Goal: Complete Application Form: Complete application form

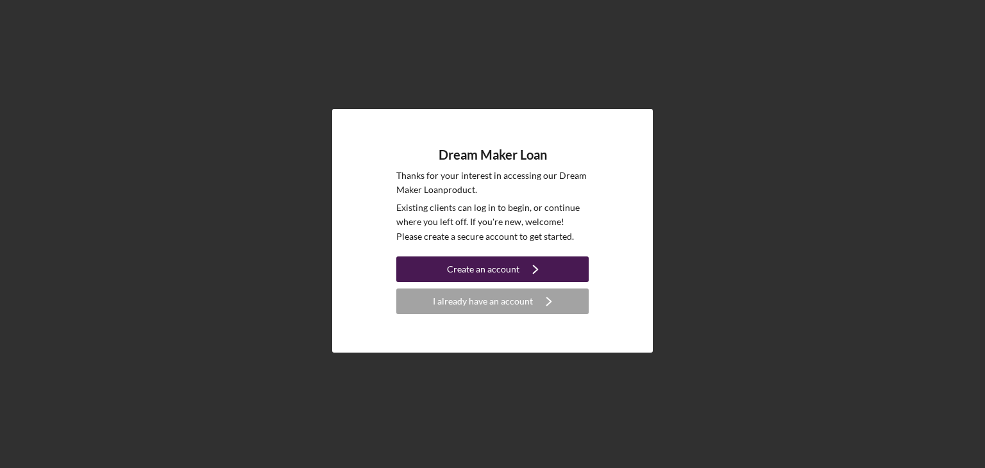
click at [487, 268] on div "Create an account" at bounding box center [483, 270] width 72 height 26
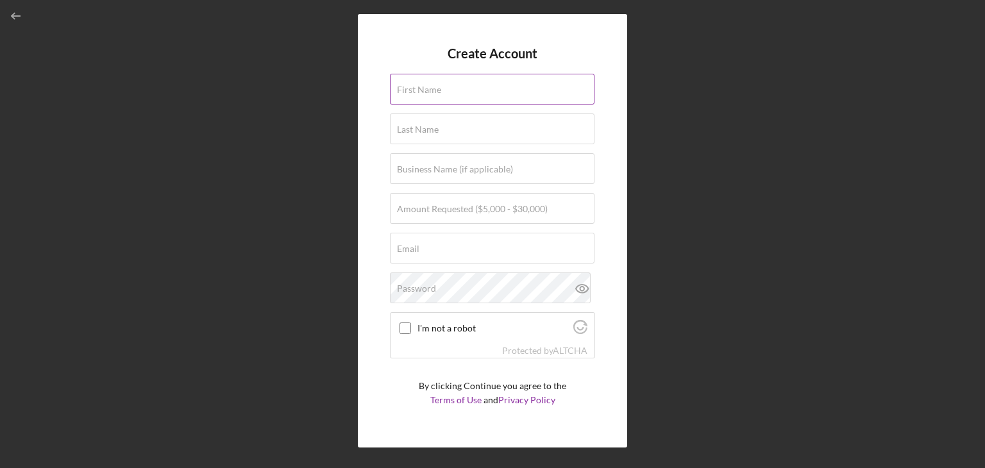
click at [418, 90] on label "First Name" at bounding box center [419, 90] width 44 height 10
click at [418, 90] on input "First Name" at bounding box center [492, 89] width 205 height 31
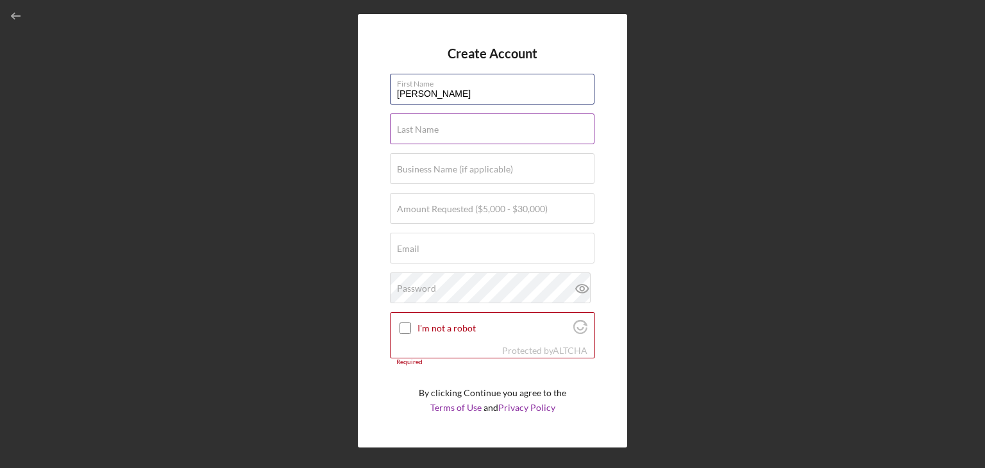
type input "Guillermo"
click at [426, 126] on label "Last Name" at bounding box center [418, 129] width 42 height 10
click at [426, 126] on input "Last Name" at bounding box center [492, 129] width 205 height 31
type input "Murillo"
click at [435, 168] on label "Business Name (if applicable)" at bounding box center [455, 169] width 116 height 10
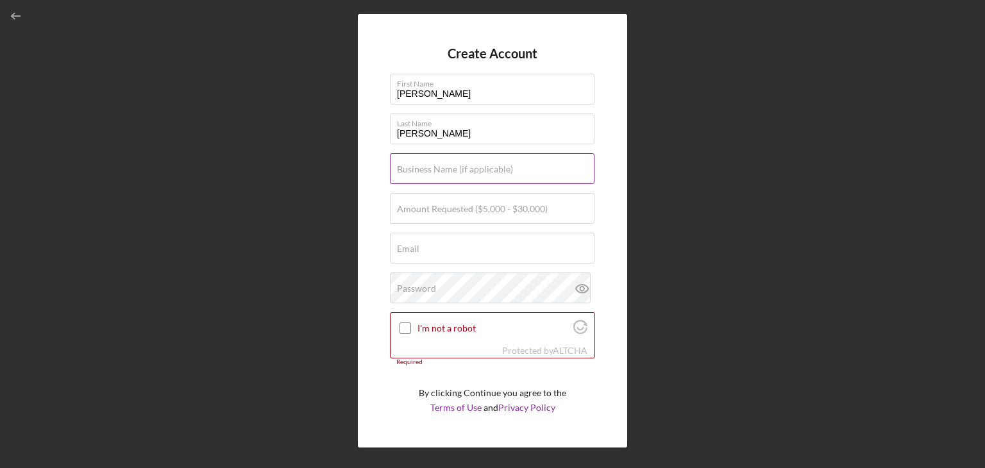
click at [435, 168] on input "Business Name (if applicable)" at bounding box center [492, 168] width 205 height 31
type input "Fastriver Transportation LLC"
click at [439, 211] on label "Amount Requested ($5,000 - $30,000)" at bounding box center [472, 209] width 151 height 10
click at [439, 211] on input "Amount Requested ($5,000 - $30,000)" at bounding box center [492, 208] width 205 height 31
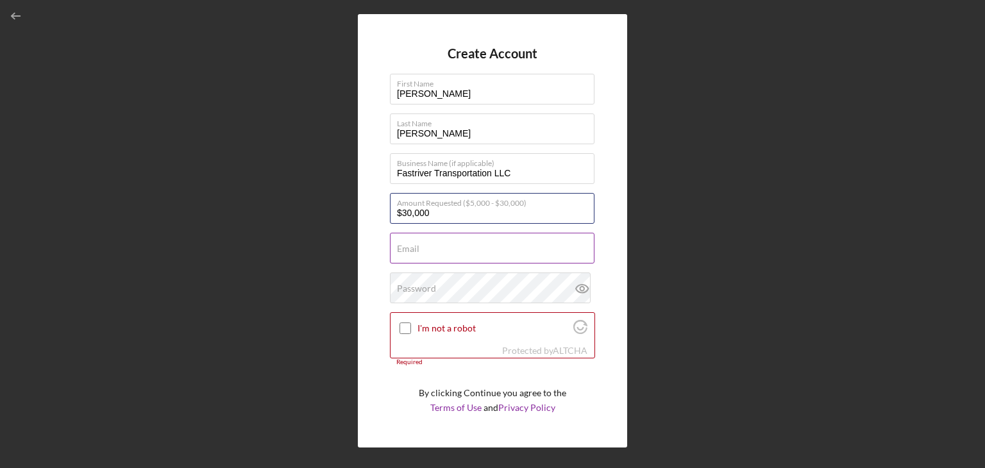
type input "$30,000"
click at [417, 242] on div "Email Required" at bounding box center [492, 249] width 205 height 32
type input "gmvmurillo@fastrivert.com"
click at [439, 287] on div "Password" at bounding box center [492, 289] width 205 height 32
click at [403, 325] on input "I'm not a robot" at bounding box center [406, 329] width 12 height 12
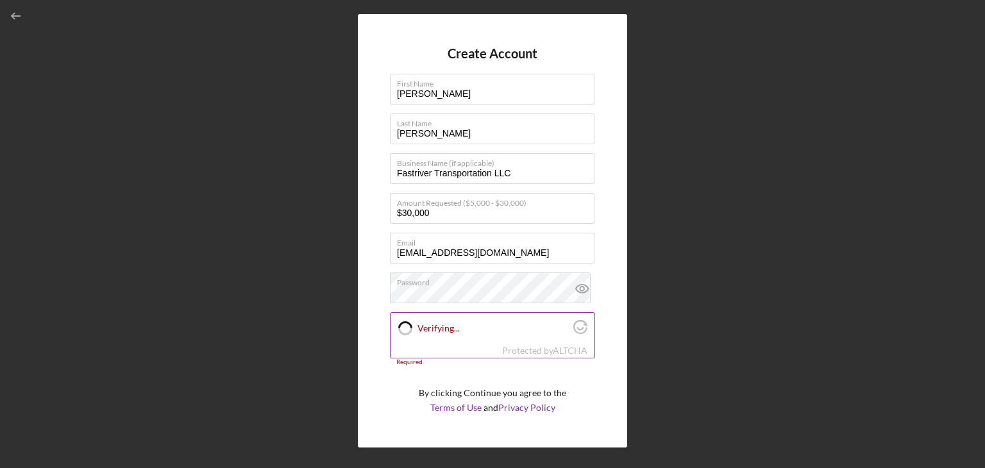
checkbox input "true"
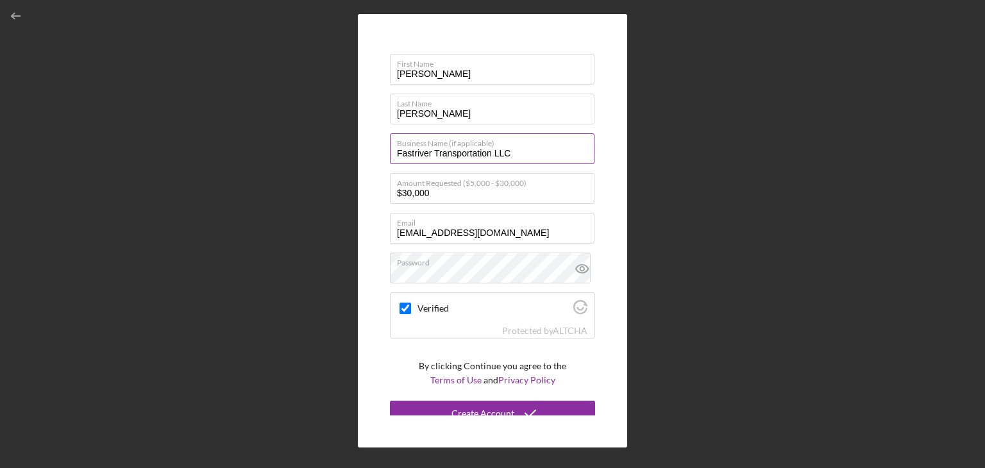
scroll to position [30, 0]
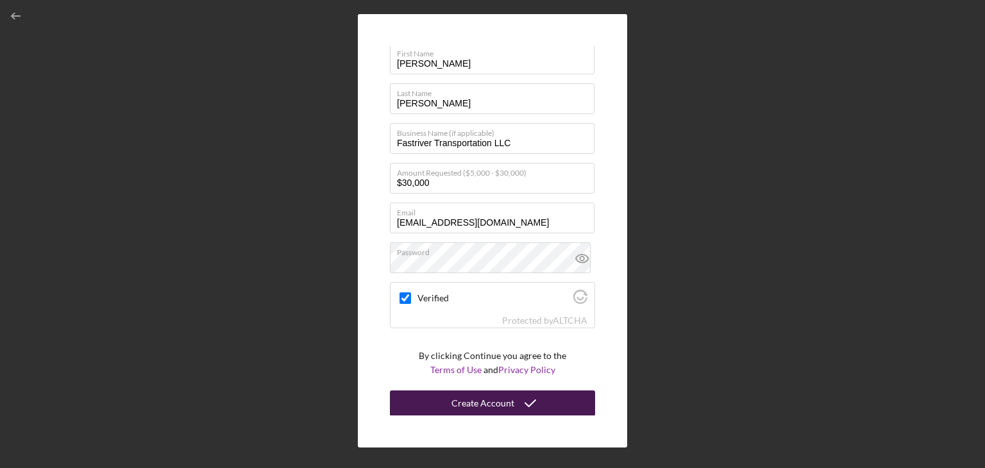
click at [490, 406] on div "Create Account" at bounding box center [483, 404] width 63 height 26
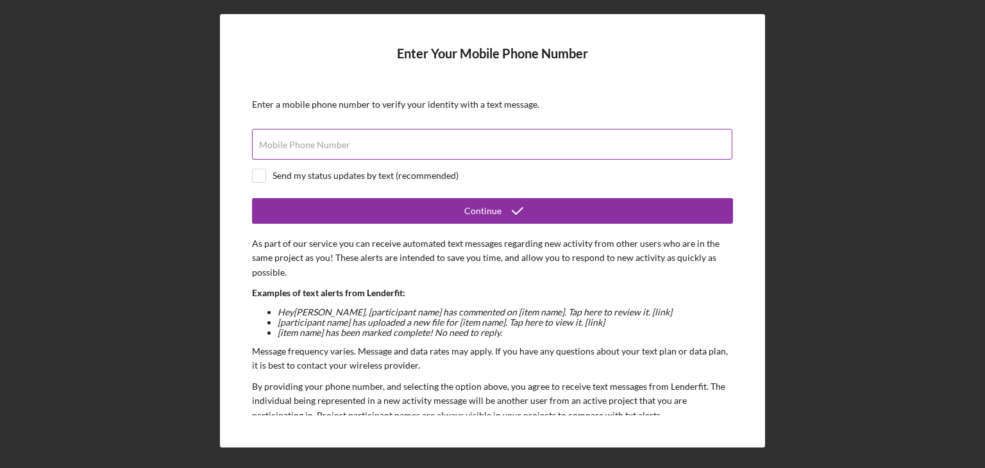
click at [300, 151] on input "Mobile Phone Number" at bounding box center [492, 144] width 480 height 31
type input "(551) 367-2539"
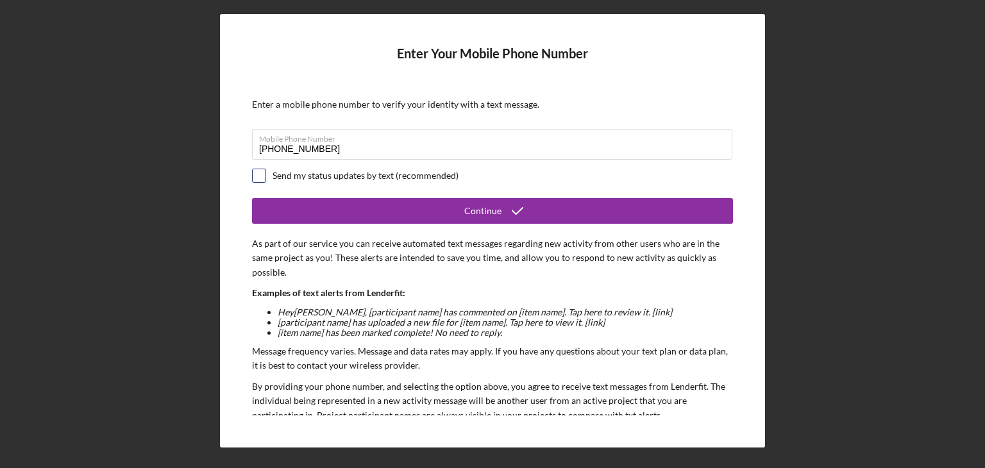
click at [260, 175] on input "checkbox" at bounding box center [259, 175] width 13 height 13
checkbox input "true"
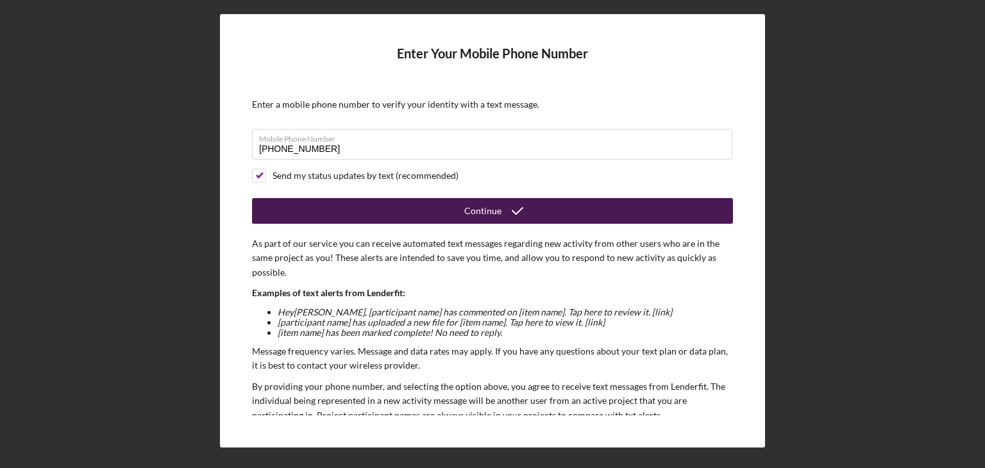
click at [484, 215] on div "Continue" at bounding box center [482, 211] width 37 height 26
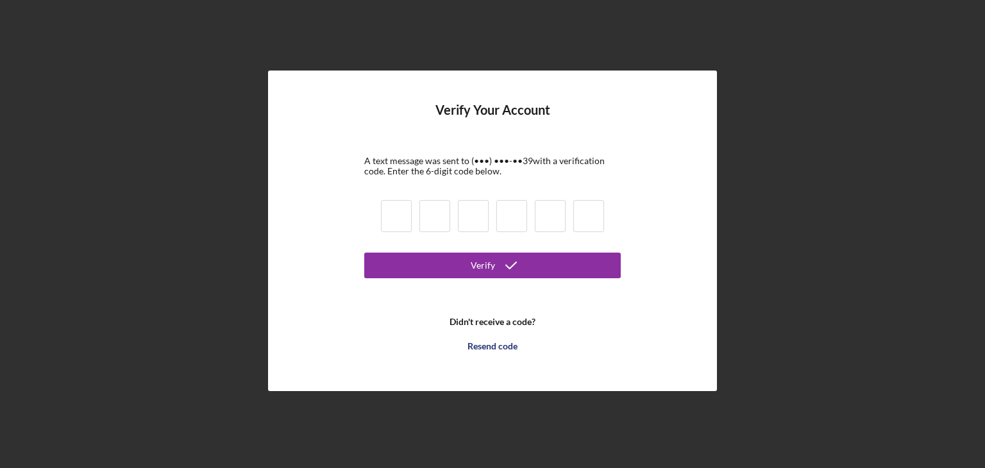
click at [403, 216] on input at bounding box center [396, 216] width 31 height 32
type input "0"
type input "4"
type input "5"
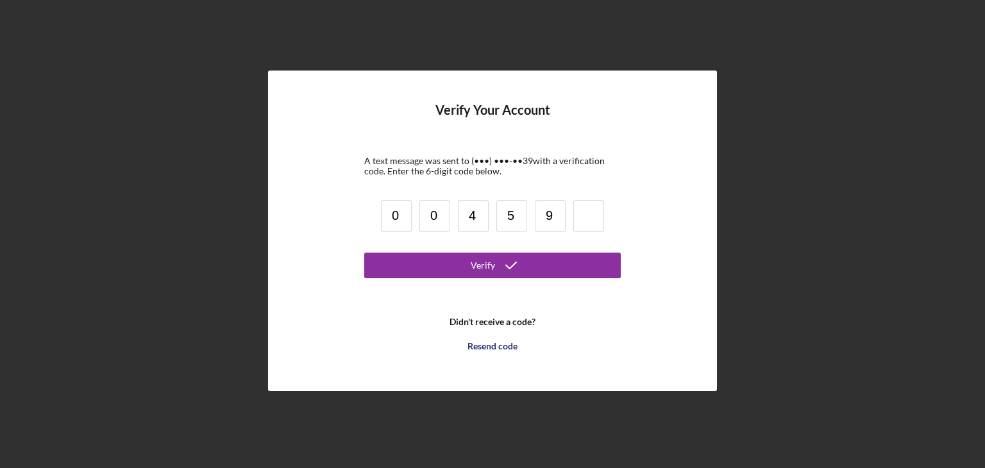
type input "9"
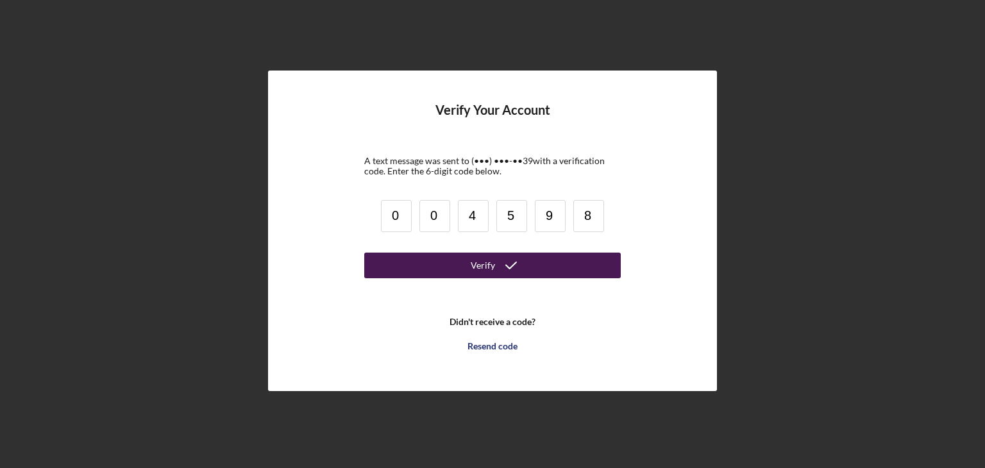
type input "8"
click at [493, 260] on div "Verify" at bounding box center [483, 266] width 24 height 26
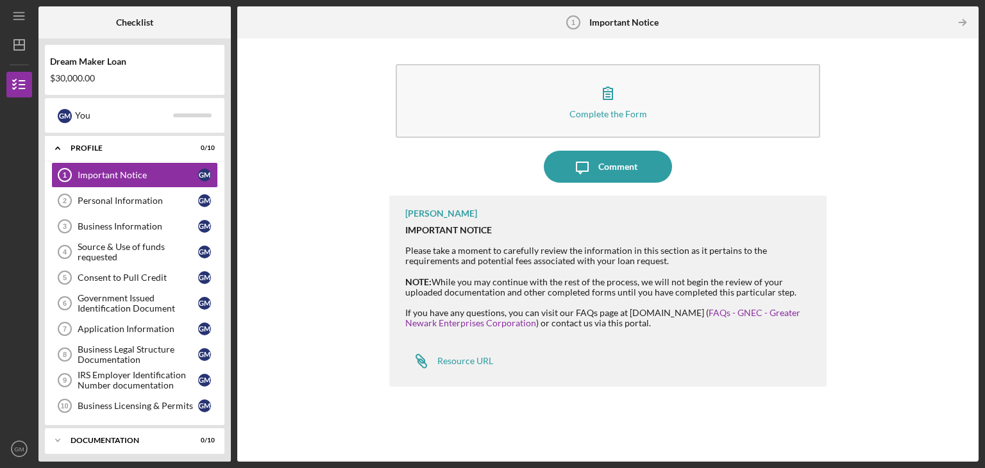
click at [889, 56] on div "Complete the Form Form Icon/Message Comment Vincent Tanner IMPORTANT NOTICE Ple…" at bounding box center [608, 250] width 729 height 410
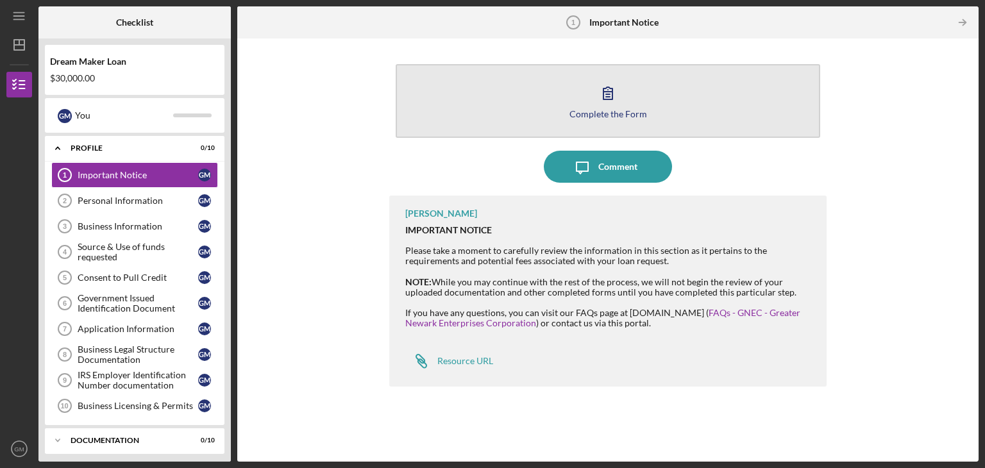
click at [607, 101] on icon "button" at bounding box center [608, 93] width 32 height 32
click at [605, 100] on icon "button" at bounding box center [608, 93] width 32 height 32
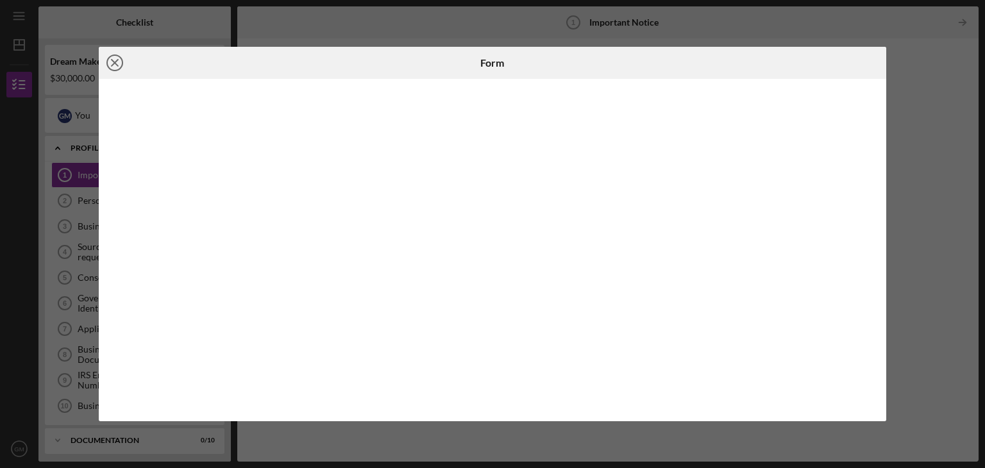
click at [115, 65] on line at bounding box center [115, 63] width 6 height 6
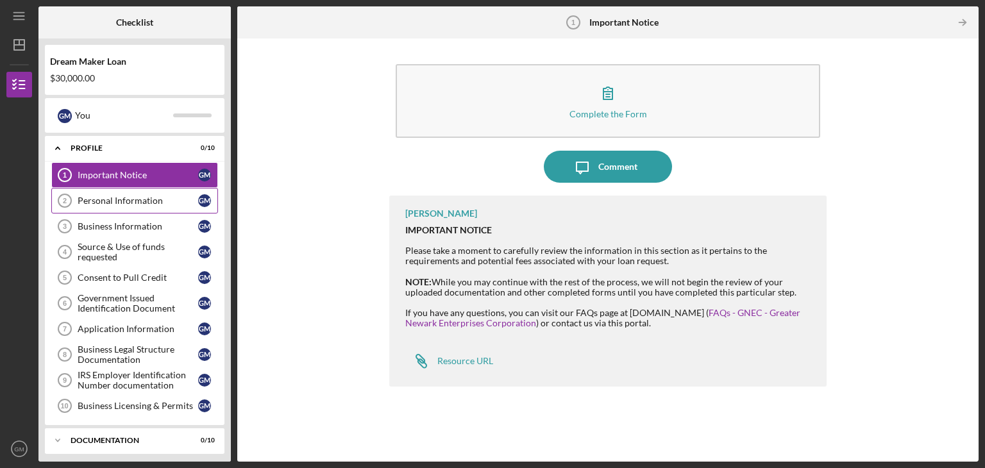
click at [125, 192] on link "Personal Information 2 Personal Information G M" at bounding box center [134, 201] width 167 height 26
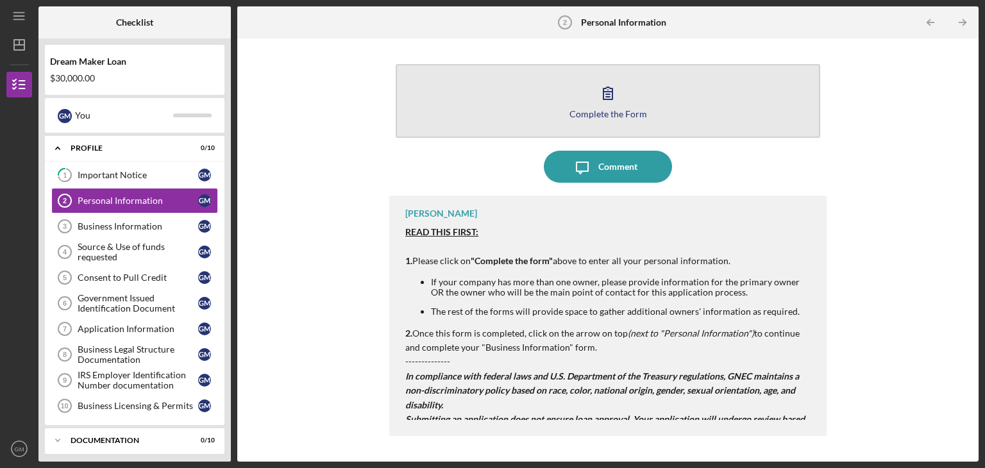
click at [600, 102] on icon "button" at bounding box center [608, 93] width 32 height 32
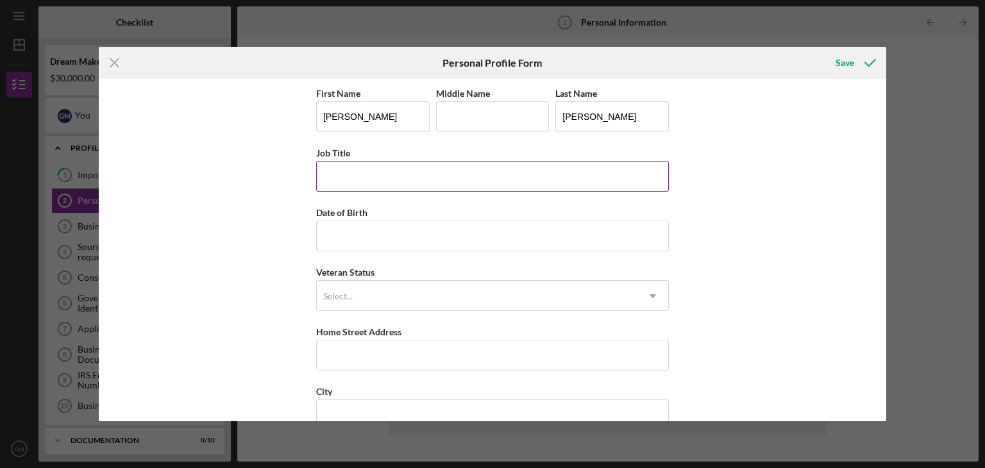
click at [343, 177] on input "Job Title" at bounding box center [492, 176] width 353 height 31
type input "Sr"
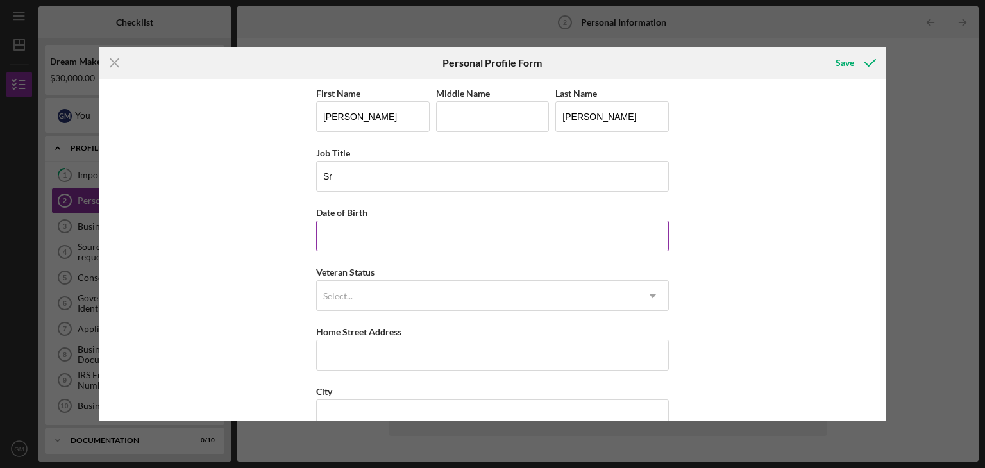
click at [389, 237] on input "Date of Birth" at bounding box center [492, 236] width 353 height 31
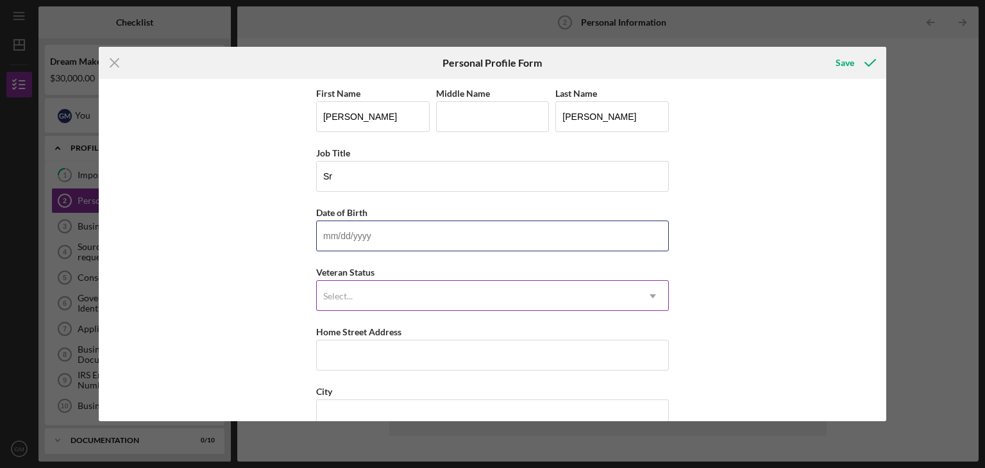
type input "12/20/1975"
click at [369, 292] on div "Select..." at bounding box center [477, 297] width 321 height 30
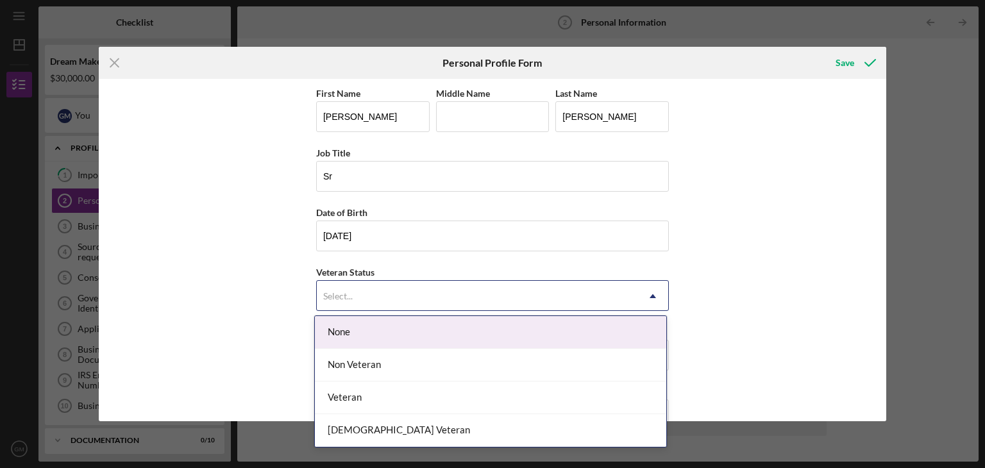
click at [360, 332] on div "None" at bounding box center [490, 332] width 351 height 33
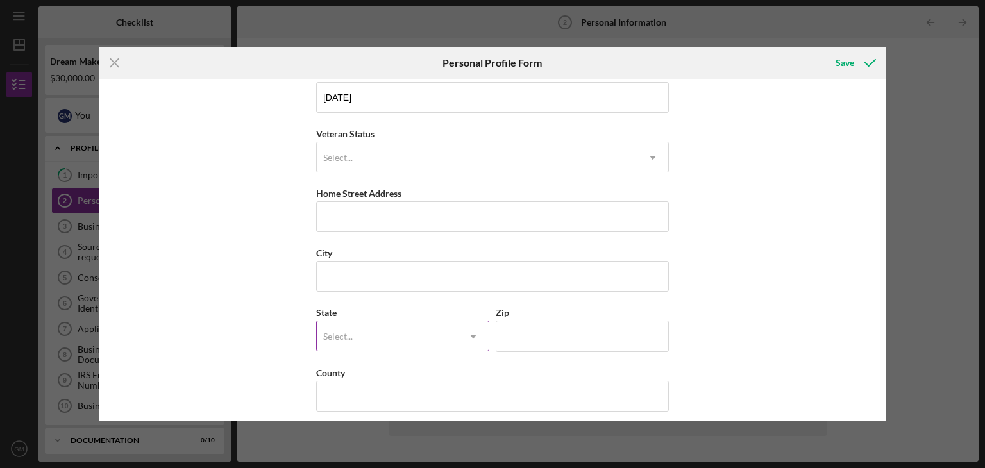
scroll to position [146, 0]
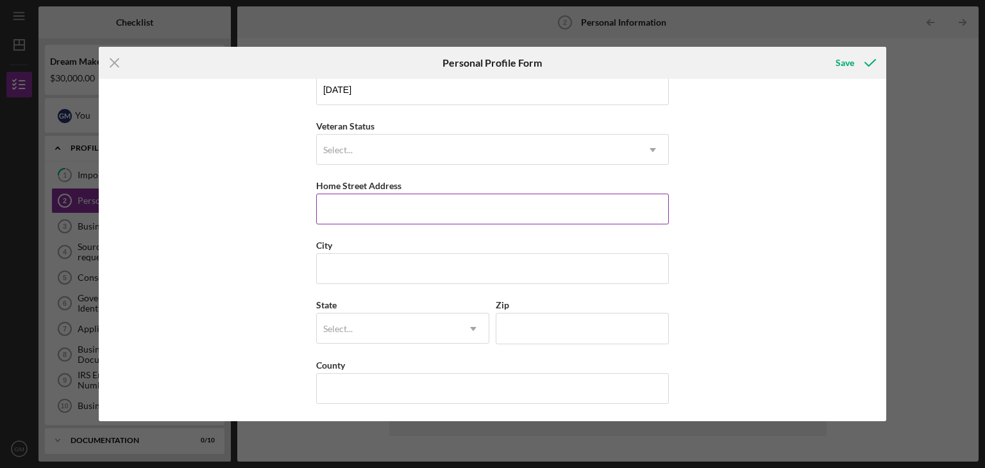
click at [344, 211] on input "Home Street Address" at bounding box center [492, 209] width 353 height 31
type input "403 Church St, Apt A, A"
type input "ALEJANDRO"
type input "Hasbrouck Heights"
type input "NJ"
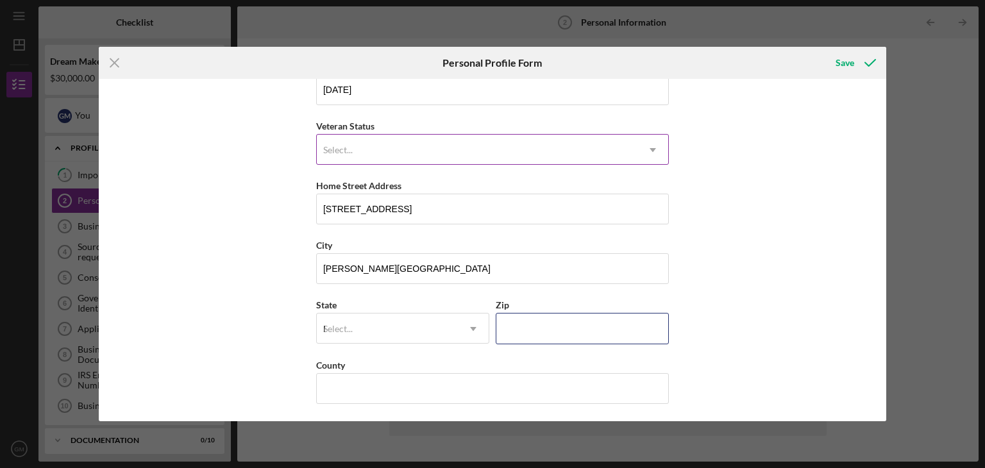
type input "07604"
type input "United States"
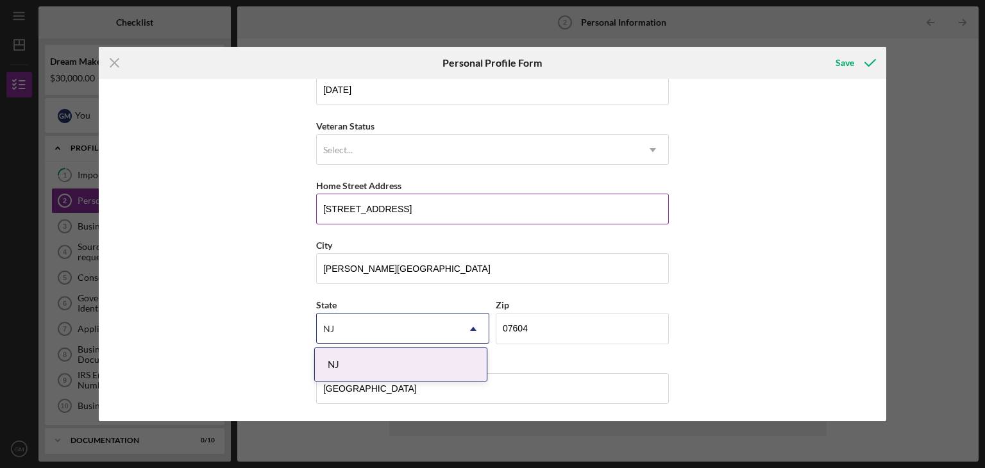
click at [439, 208] on input "403 Church St, Apt A, A" at bounding box center [492, 209] width 353 height 31
type input "403 Church St,"
click at [310, 290] on div "First Name Guillermo Middle Name ALEJANDRO Last Name Murillo Job Title Sr Date …" at bounding box center [493, 250] width 788 height 342
click at [416, 361] on div "NJ" at bounding box center [401, 364] width 172 height 33
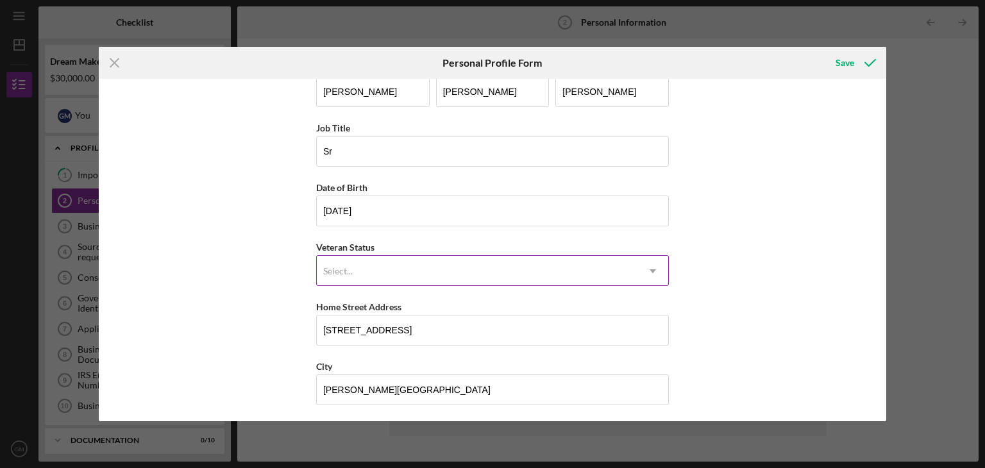
scroll to position [18, 0]
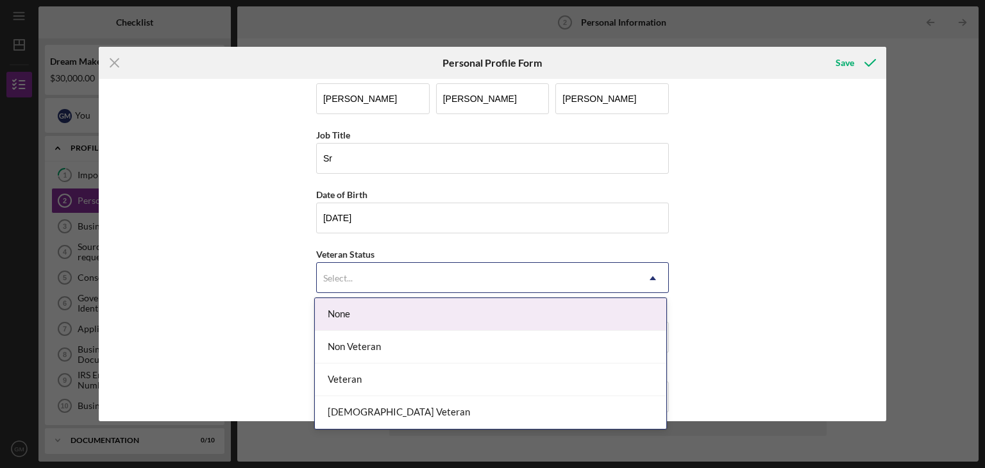
click at [398, 270] on div "Select..." at bounding box center [477, 279] width 321 height 30
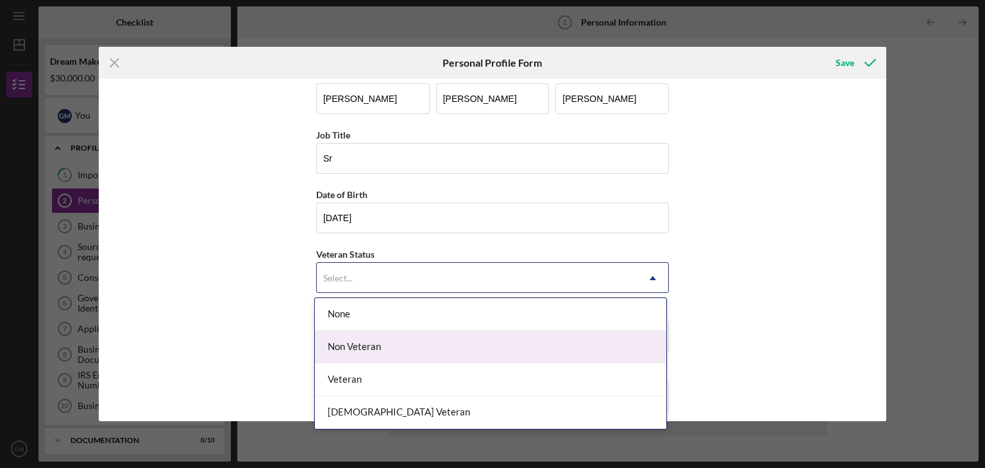
click at [364, 343] on div "Non Veteran" at bounding box center [490, 347] width 351 height 33
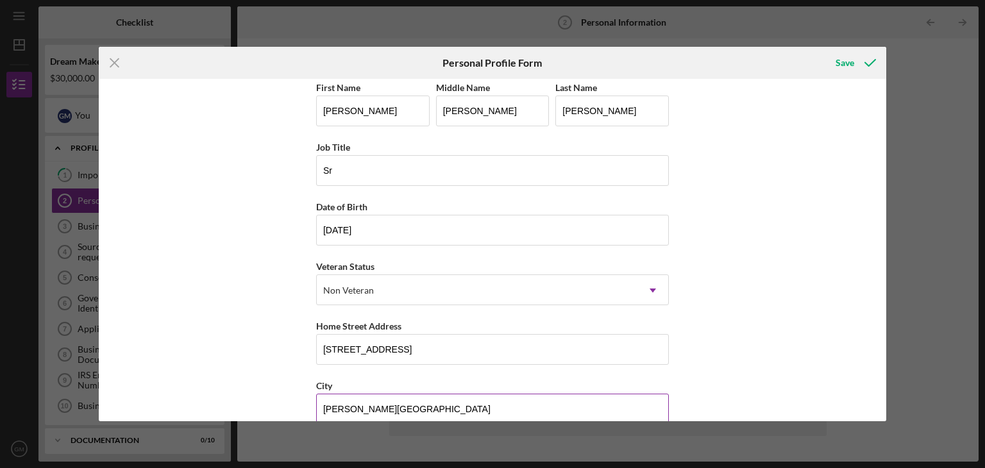
scroll to position [0, 0]
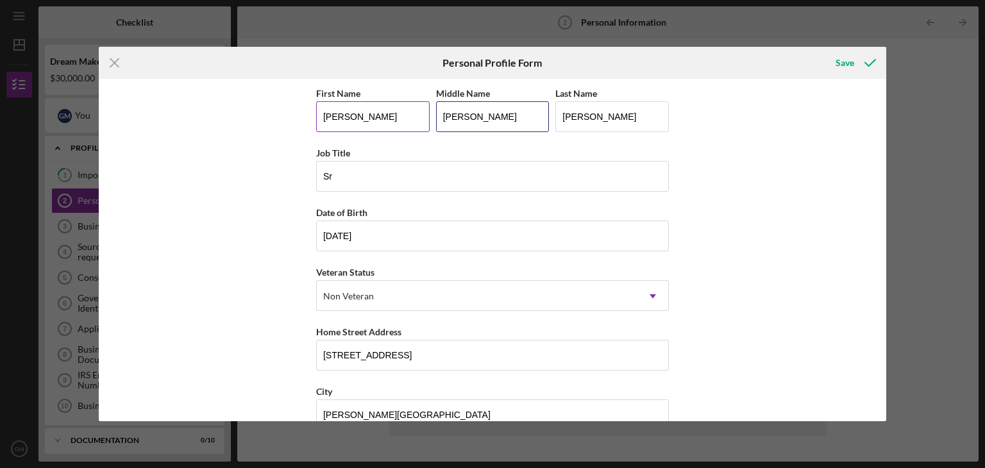
drag, startPoint x: 503, startPoint y: 119, endPoint x: 398, endPoint y: 114, distance: 106.0
click at [398, 114] on div "First Name Guillermo Middle Name ALEJANDRO Last Name Murillo" at bounding box center [492, 115] width 353 height 60
type input "Alejandro"
click at [750, 171] on div "First Name Guillermo Middle Name Alejandro Last Name Murillo Job Title Sr Date …" at bounding box center [493, 250] width 788 height 342
click at [841, 60] on div "Save" at bounding box center [845, 63] width 19 height 26
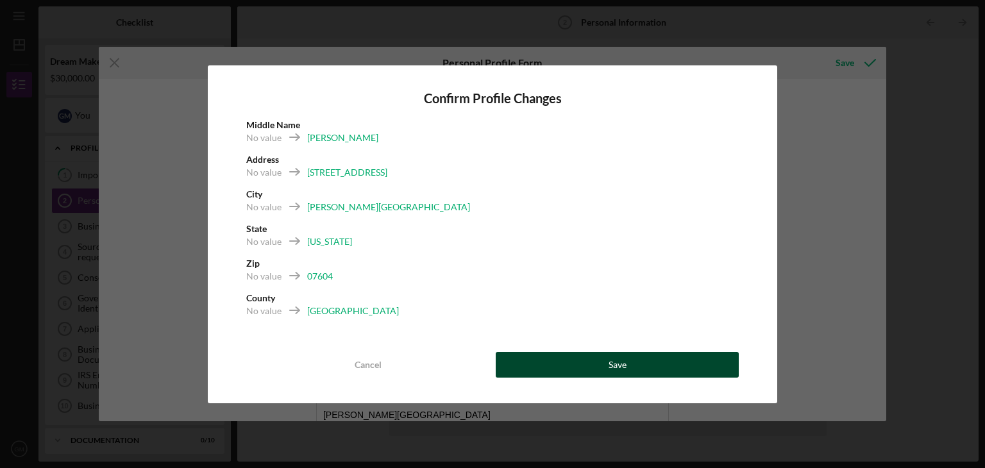
click at [615, 362] on div "Save" at bounding box center [618, 365] width 18 height 26
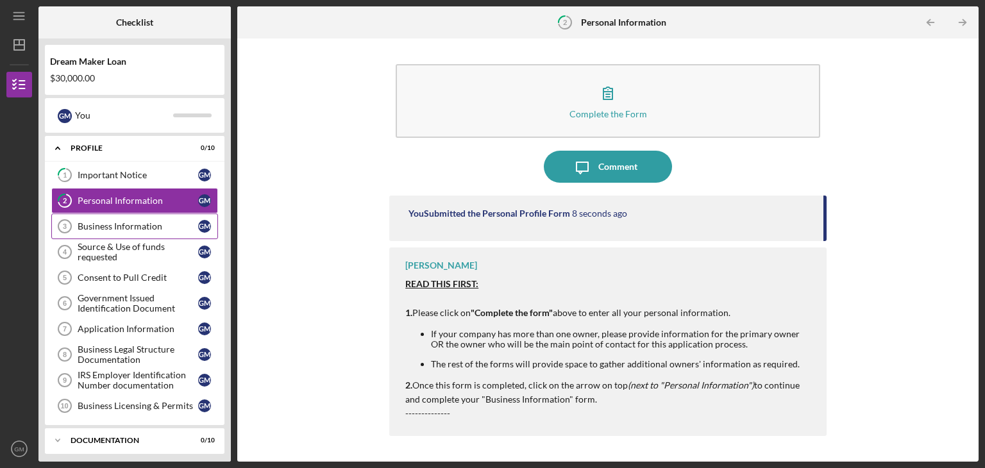
click at [116, 223] on div "Business Information" at bounding box center [138, 226] width 121 height 10
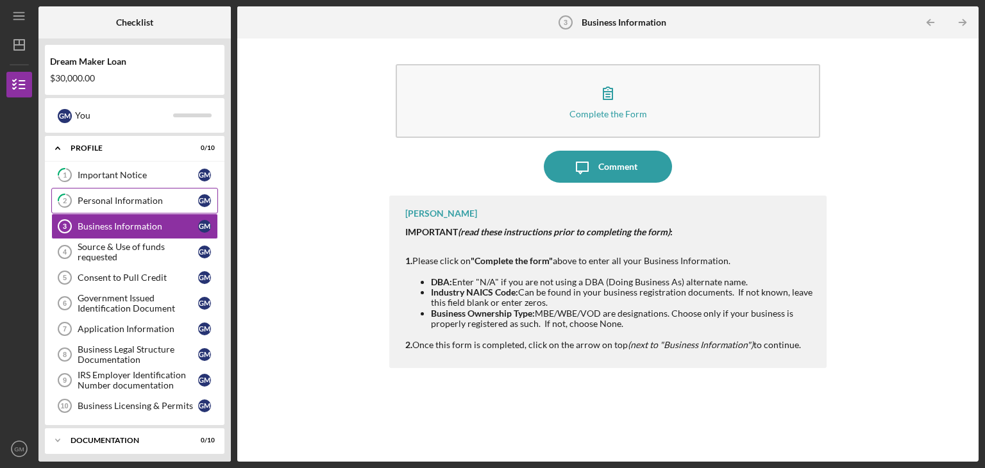
click at [122, 201] on div "Personal Information" at bounding box center [138, 201] width 121 height 10
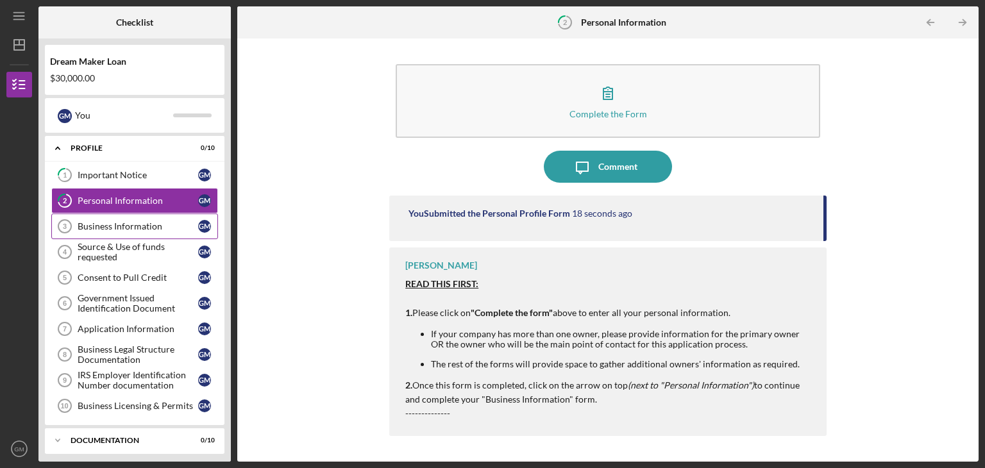
click at [110, 224] on div "Business Information" at bounding box center [138, 226] width 121 height 10
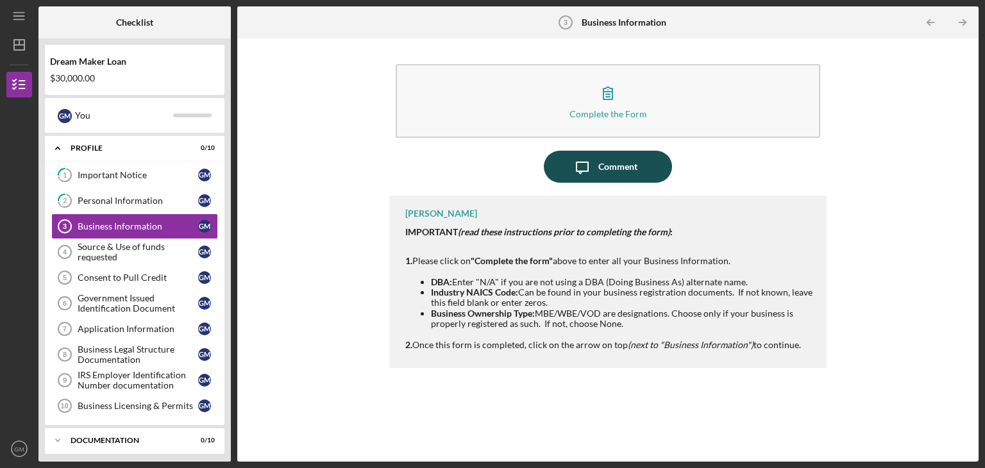
click at [605, 167] on div "Comment" at bounding box center [617, 167] width 39 height 32
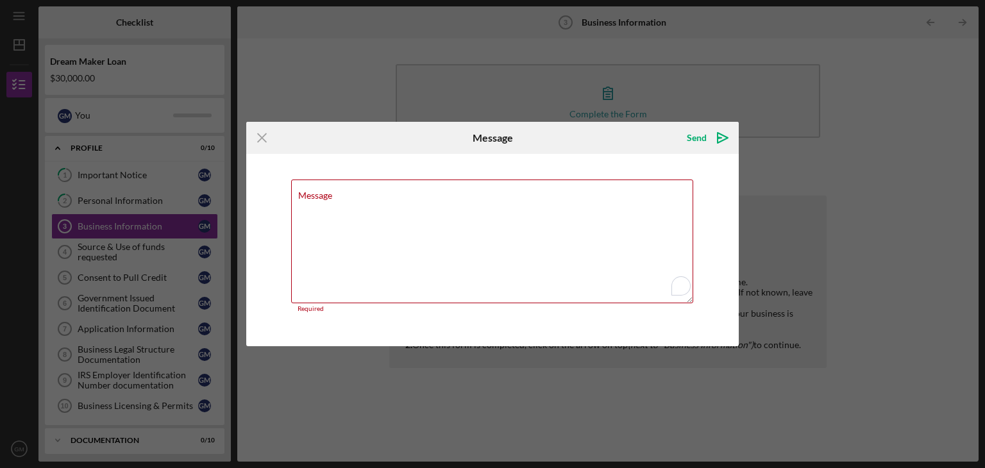
drag, startPoint x: 262, startPoint y: 144, endPoint x: 296, endPoint y: 148, distance: 34.8
click at [262, 144] on icon "Icon/Menu Close" at bounding box center [262, 138] width 32 height 32
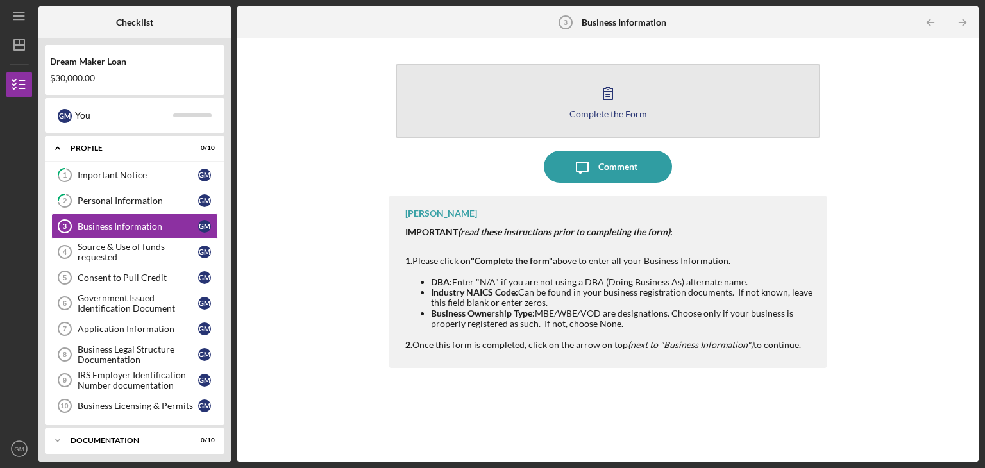
click at [603, 100] on icon "button" at bounding box center [608, 93] width 32 height 32
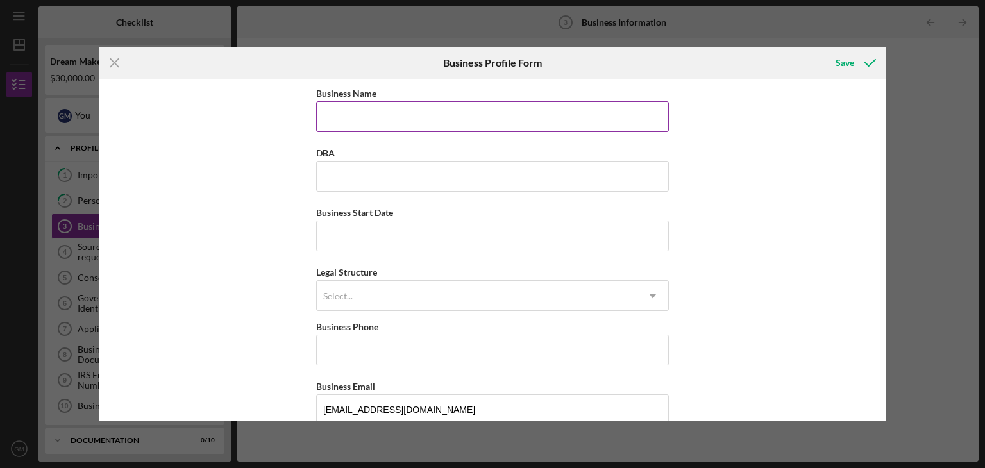
click at [362, 116] on input "Business Name" at bounding box center [492, 116] width 353 height 31
type input "FastRiver Transportation LLC"
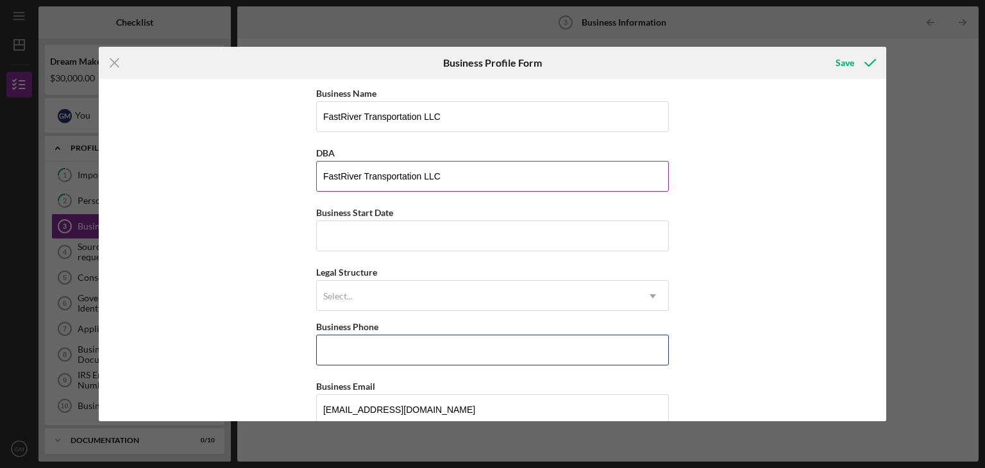
type input "(551) 367-2539"
type input "403 Church St, Apt A, A"
type input "Hasbrouck Heights"
type input "NJ"
type input "07604"
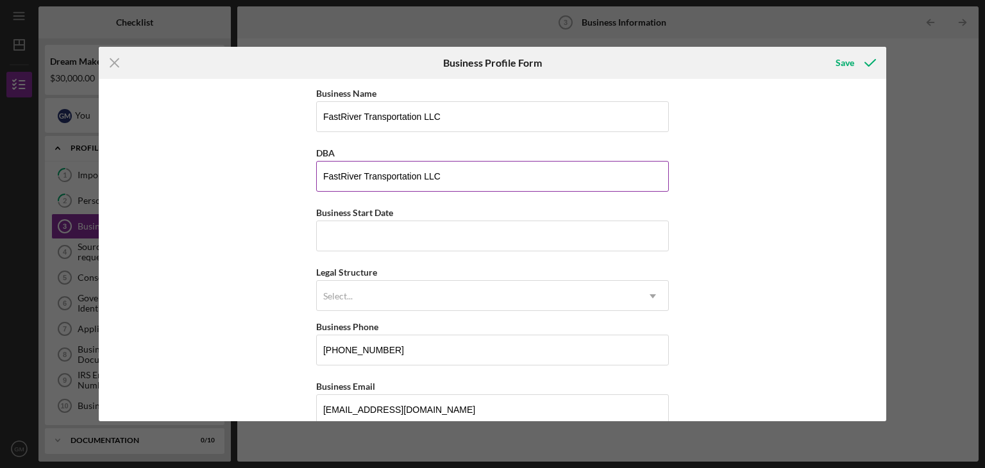
type input "NJ"
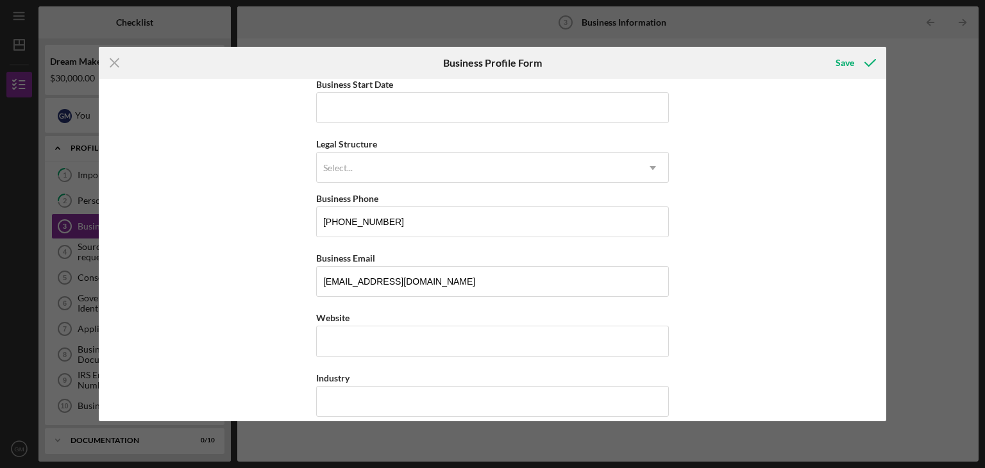
scroll to position [64, 0]
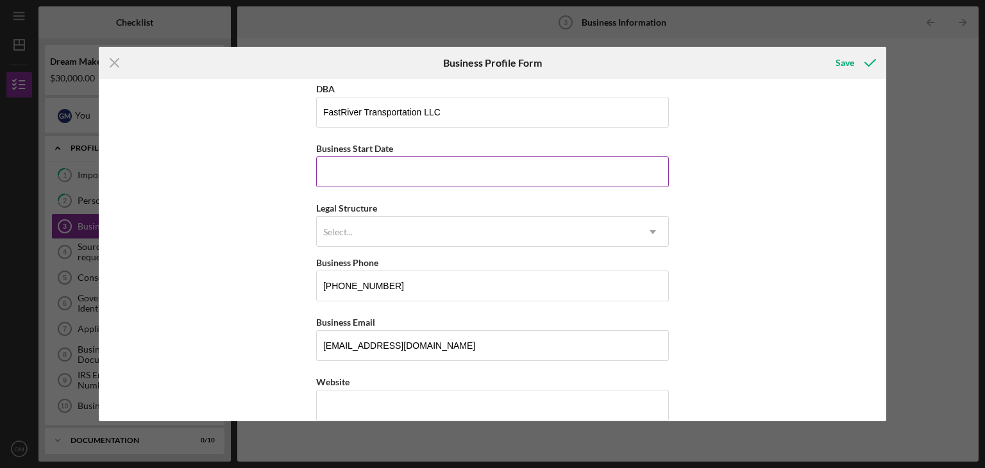
click at [362, 171] on input "Business Start Date" at bounding box center [492, 171] width 353 height 31
type input "1m/dd/yyyy"
type input "03/14/2024"
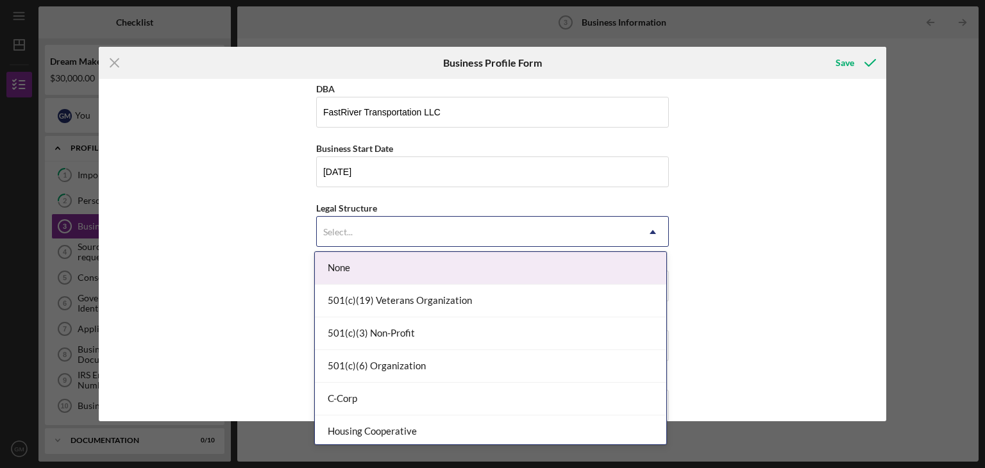
click at [354, 230] on div "Select..." at bounding box center [477, 232] width 321 height 30
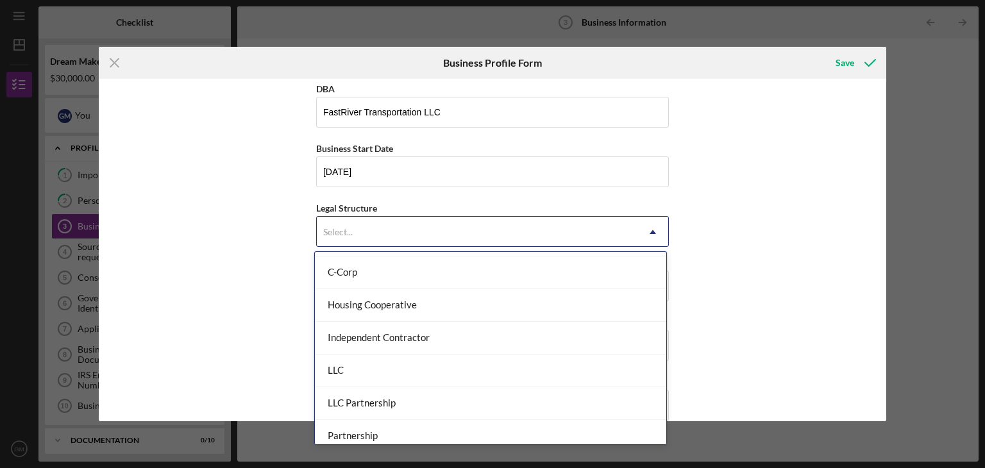
scroll to position [128, 0]
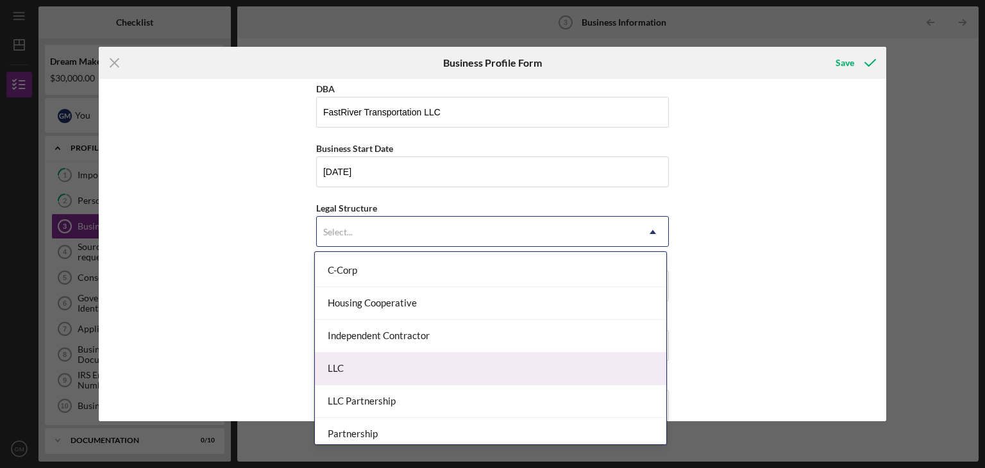
click at [353, 354] on div "LLC" at bounding box center [490, 369] width 351 height 33
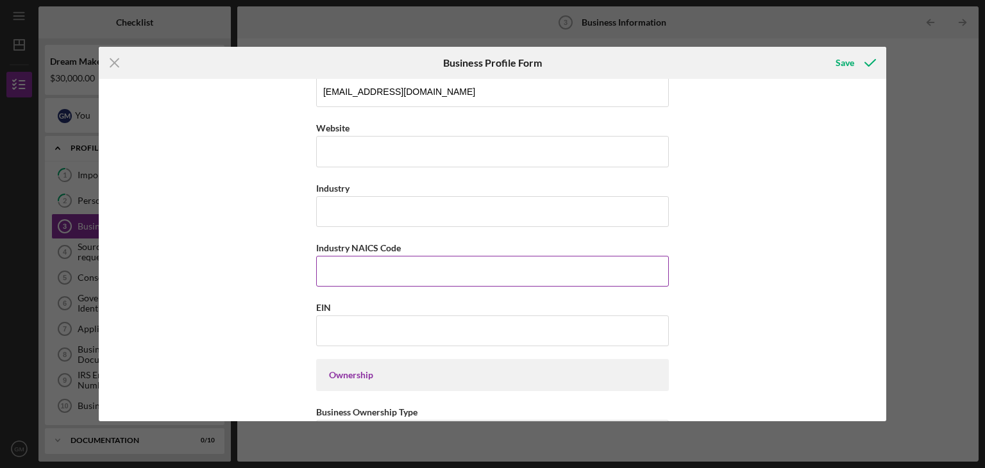
scroll to position [321, 0]
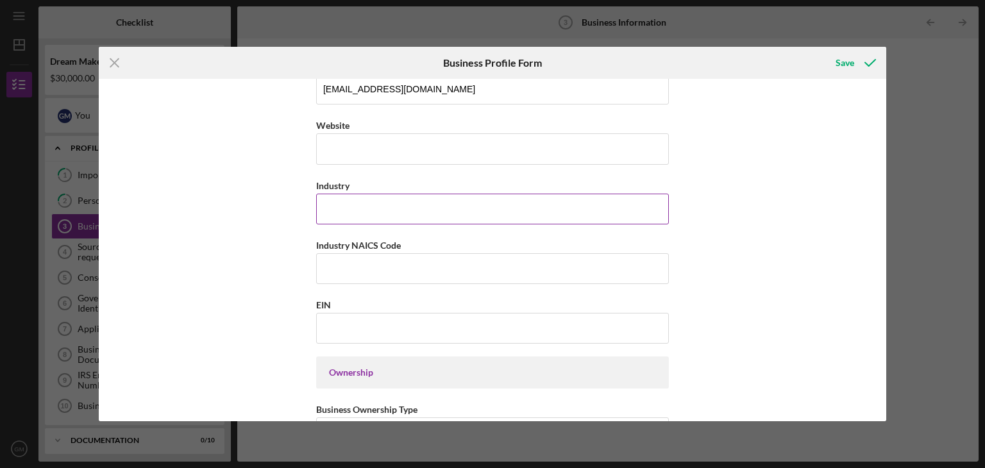
click at [351, 205] on input "Industry" at bounding box center [492, 209] width 353 height 31
type input "Freight Transportation Arrangement"
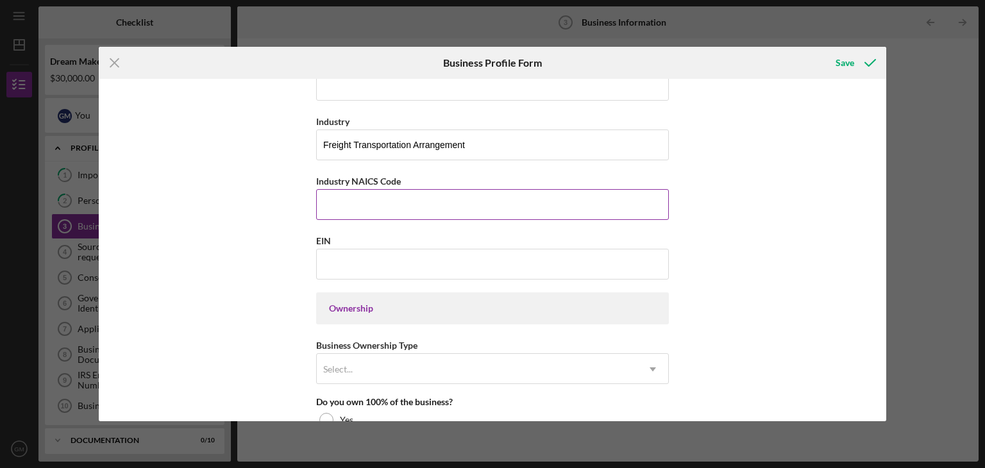
click at [357, 206] on input "Industry NAICS Code" at bounding box center [492, 204] width 353 height 31
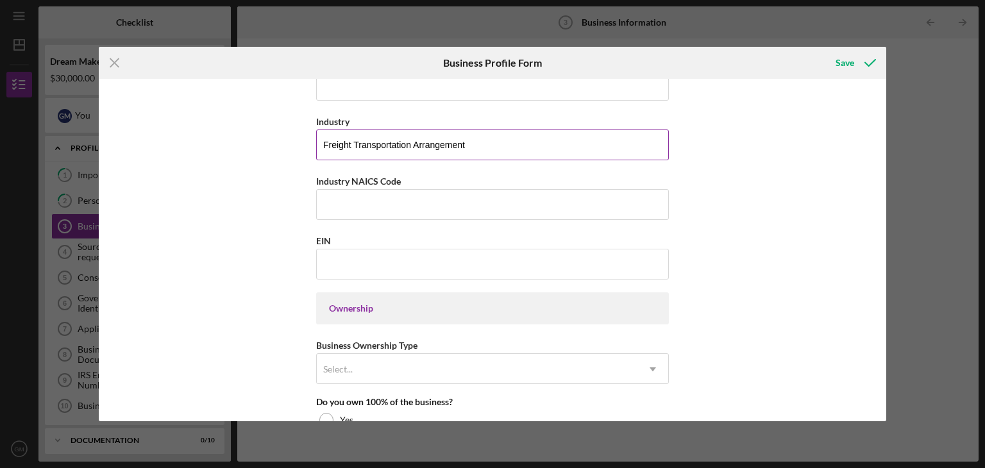
drag, startPoint x: 434, startPoint y: 144, endPoint x: 319, endPoint y: 144, distance: 114.2
click at [302, 144] on div "Business Name FastRiver Transportation LLC DBA FastRiver Transportation LLC Bus…" at bounding box center [493, 250] width 788 height 342
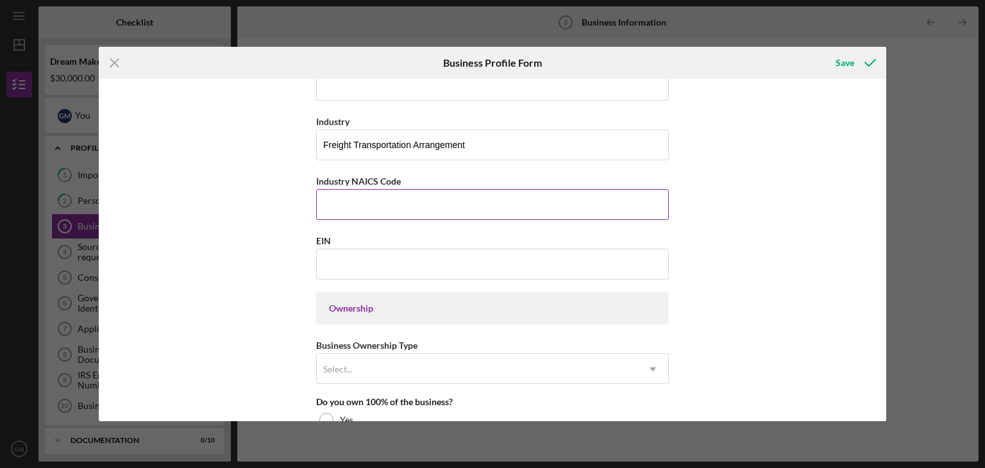
click at [344, 200] on input "Industry NAICS Code" at bounding box center [492, 204] width 353 height 31
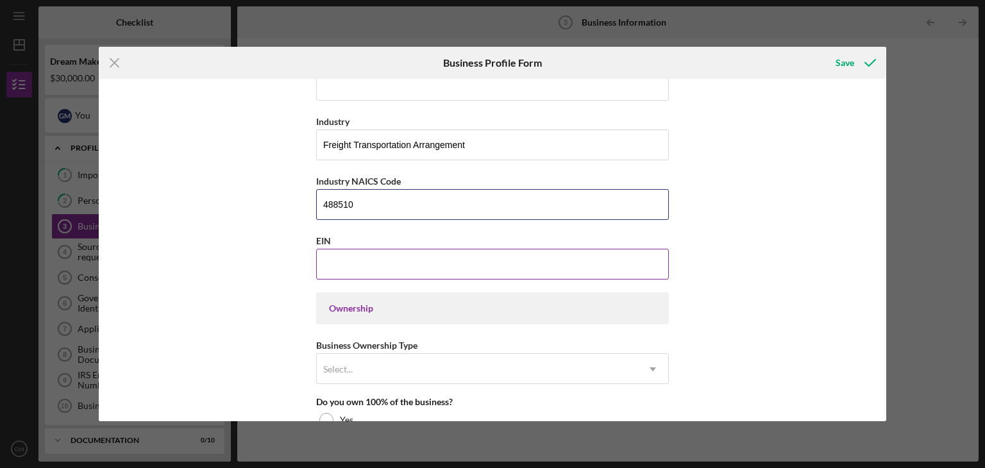
type input "488510"
click at [332, 257] on input "EIN" at bounding box center [492, 264] width 353 height 31
type input "99-1922601"
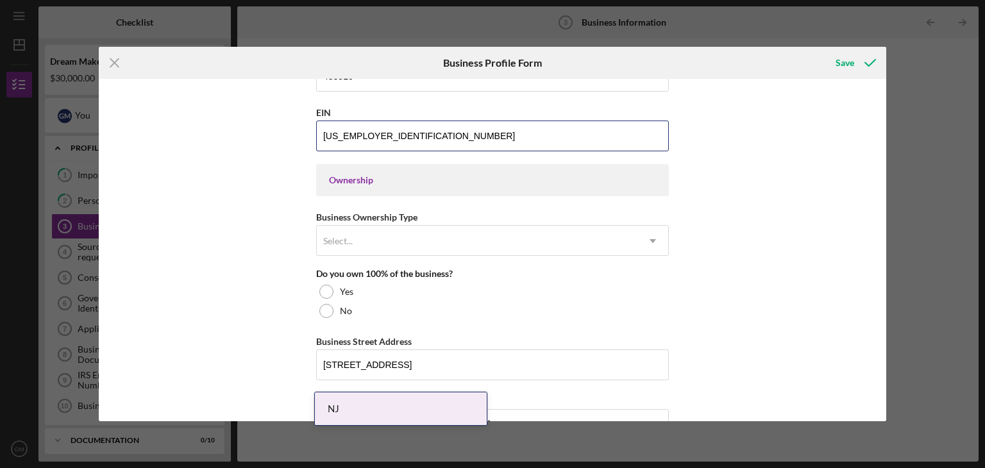
scroll to position [577, 0]
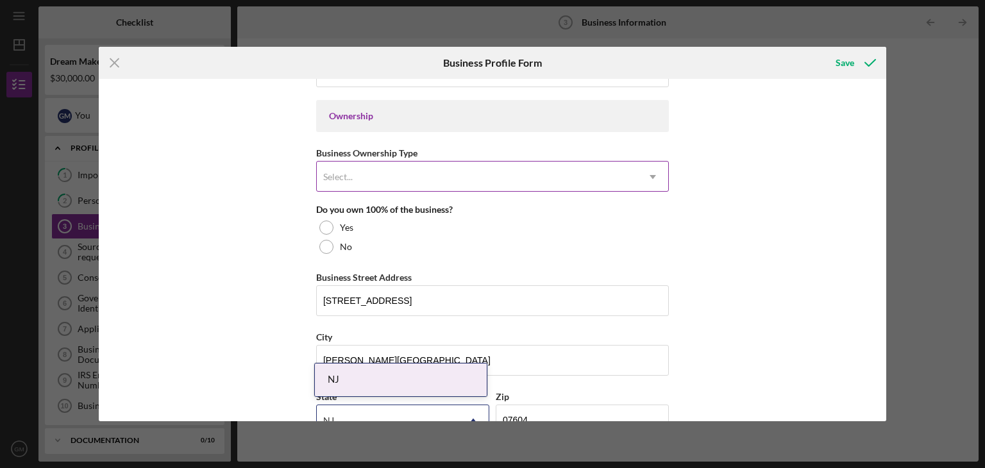
click at [391, 181] on div "Select..." at bounding box center [477, 177] width 321 height 30
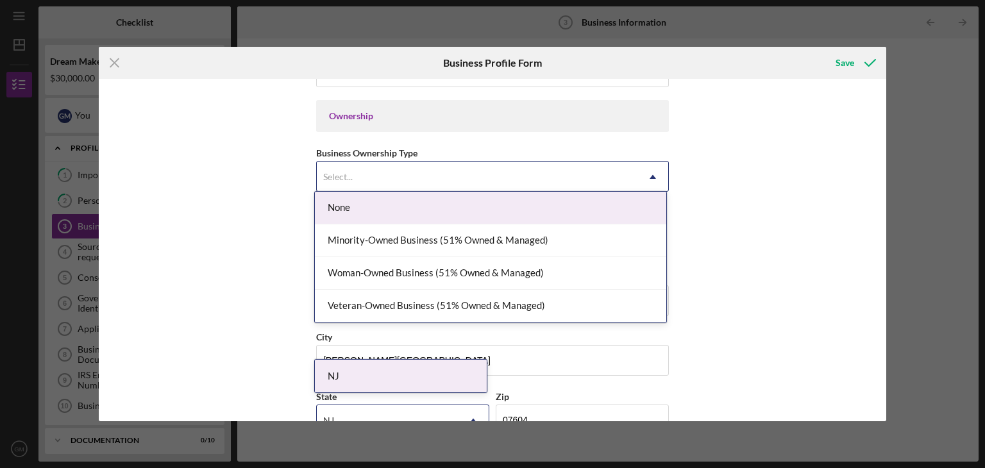
scroll to position [641, 0]
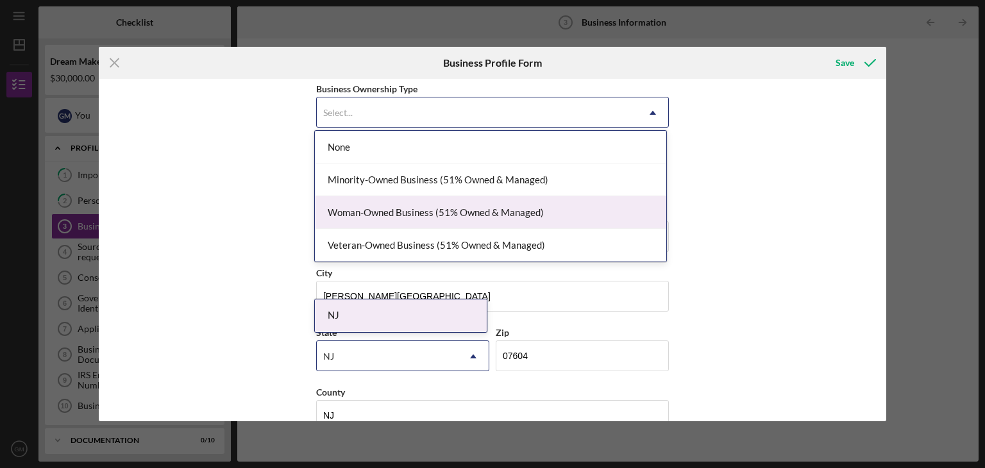
click at [747, 190] on div "Business Name FastRiver Transportation LLC DBA FastRiver Transportation LLC Bus…" at bounding box center [493, 250] width 788 height 342
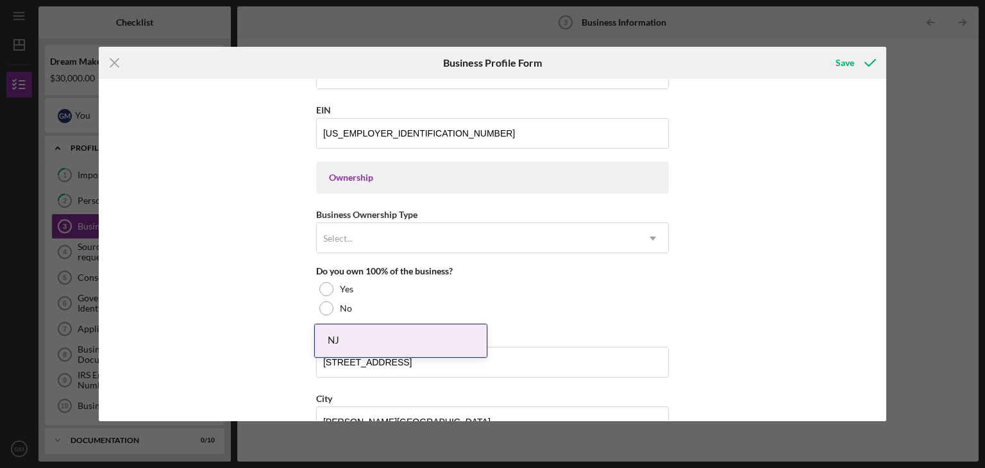
scroll to position [513, 0]
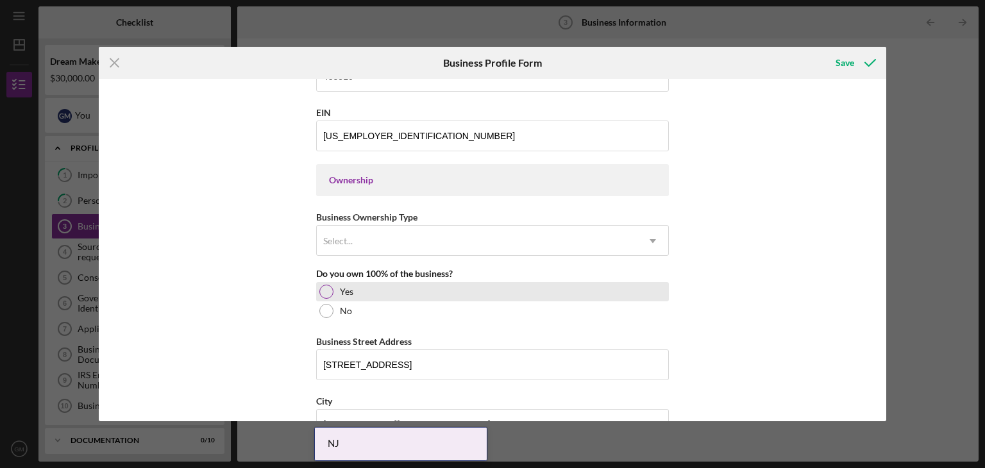
click at [324, 289] on div at bounding box center [326, 292] width 14 height 14
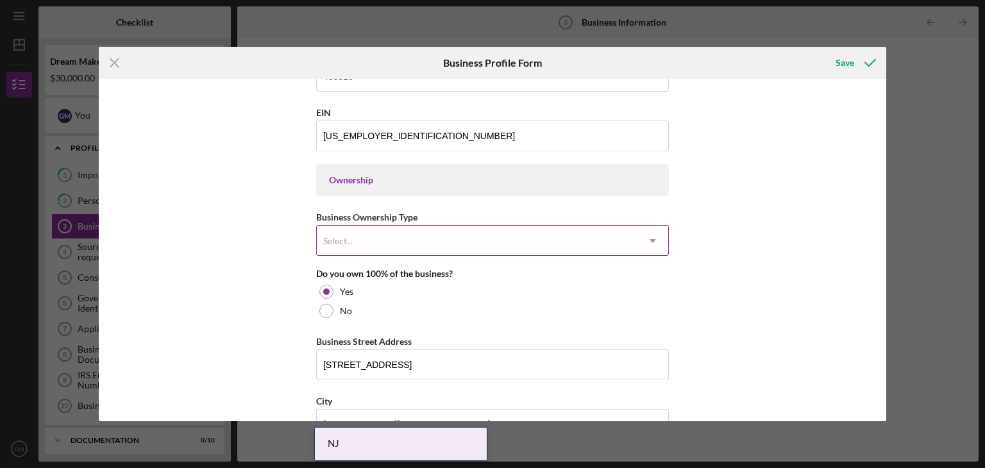
click at [364, 233] on div "Select..." at bounding box center [477, 241] width 321 height 30
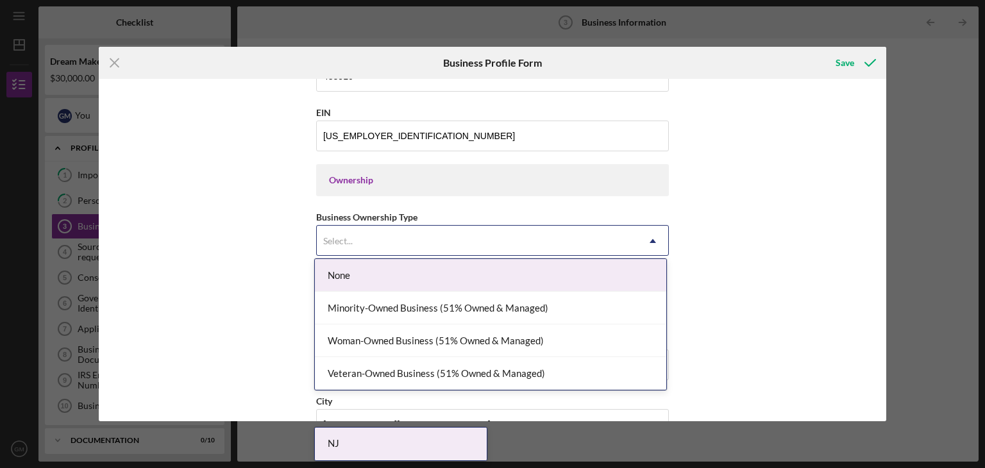
click at [337, 270] on div "None" at bounding box center [490, 275] width 351 height 33
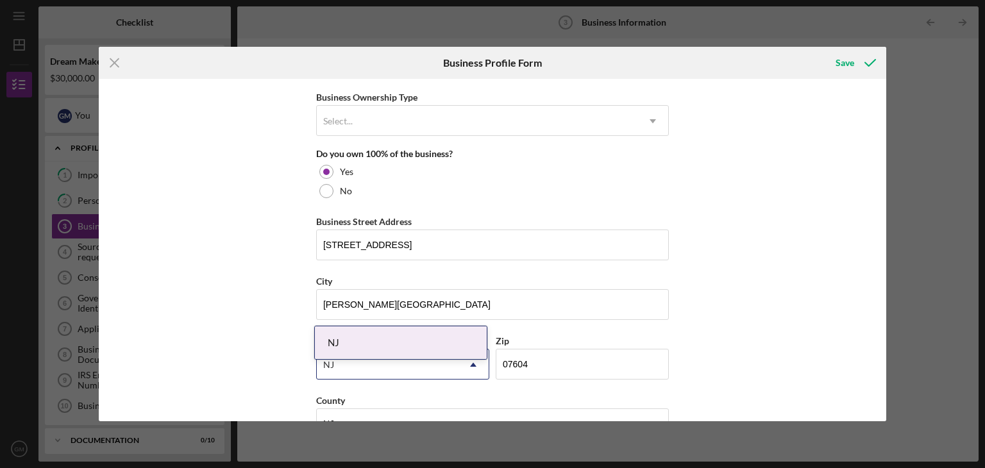
scroll to position [641, 0]
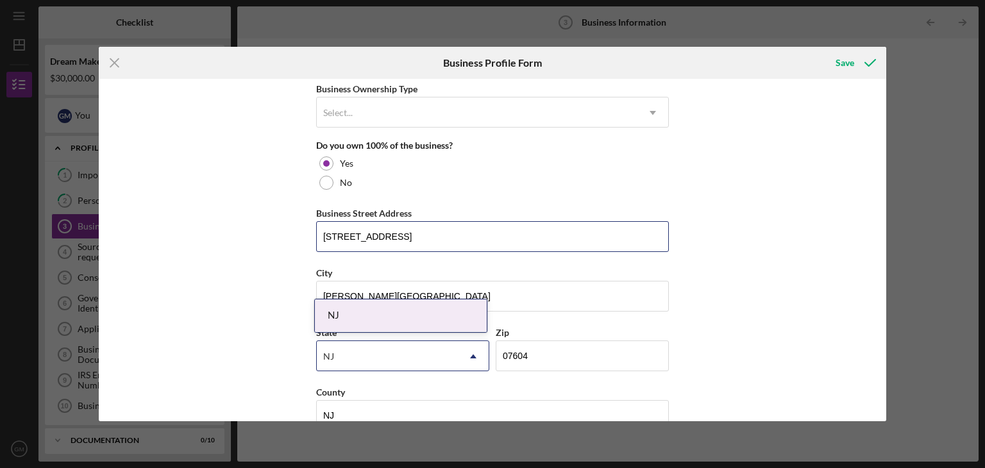
drag, startPoint x: 452, startPoint y: 230, endPoint x: 271, endPoint y: 219, distance: 181.2
click at [271, 219] on div "Business Name FastRiver Transportation LLC DBA FastRiver Transportation LLC Bus…" at bounding box center [493, 250] width 788 height 342
type input "186 Paterson Ave, Suite 201"
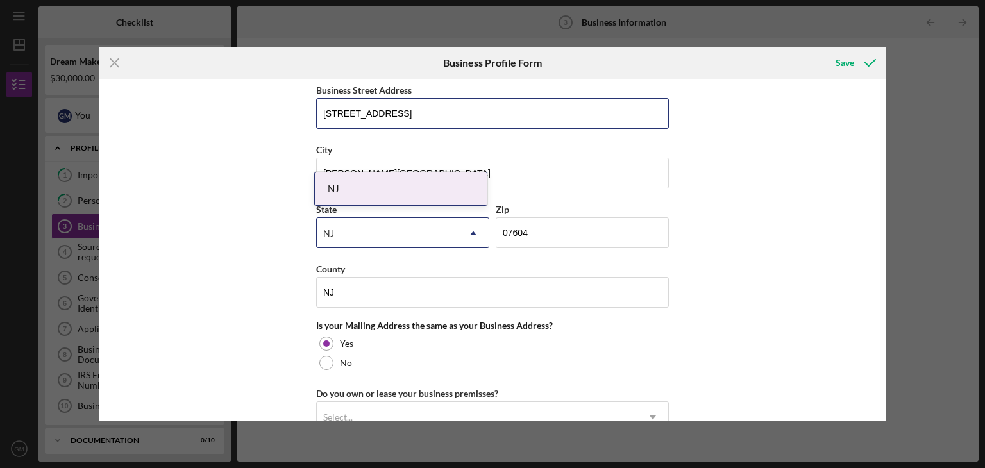
scroll to position [770, 0]
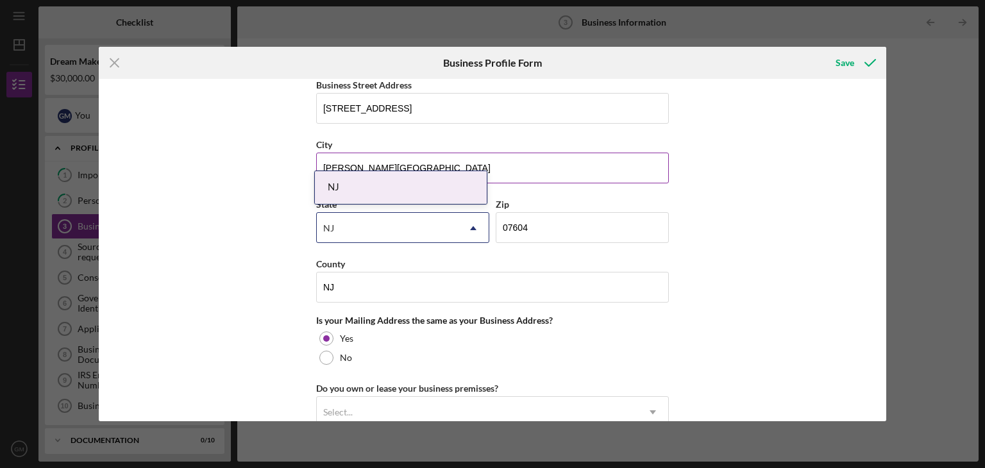
click at [398, 160] on input "Hasbrouck Heights" at bounding box center [492, 168] width 353 height 31
type input "East Rutherford Borough"
click at [533, 228] on input "07604" at bounding box center [582, 227] width 173 height 31
type input "07073"
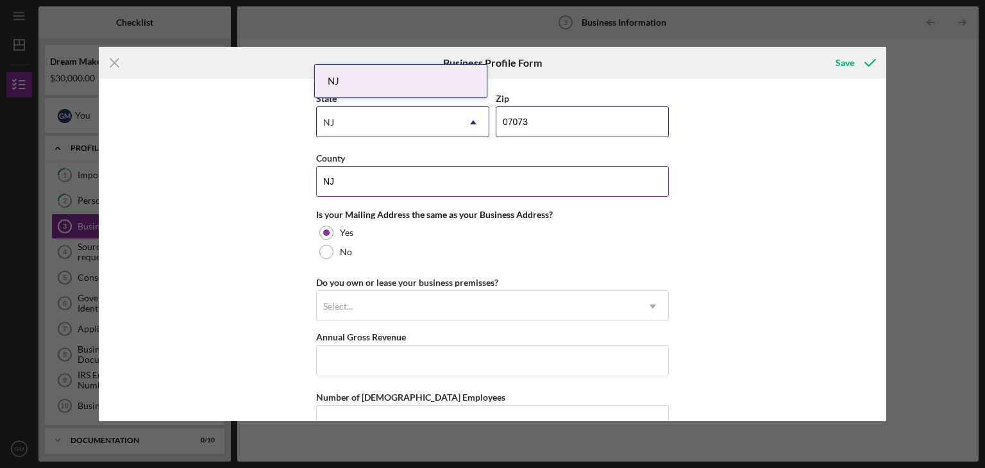
scroll to position [898, 0]
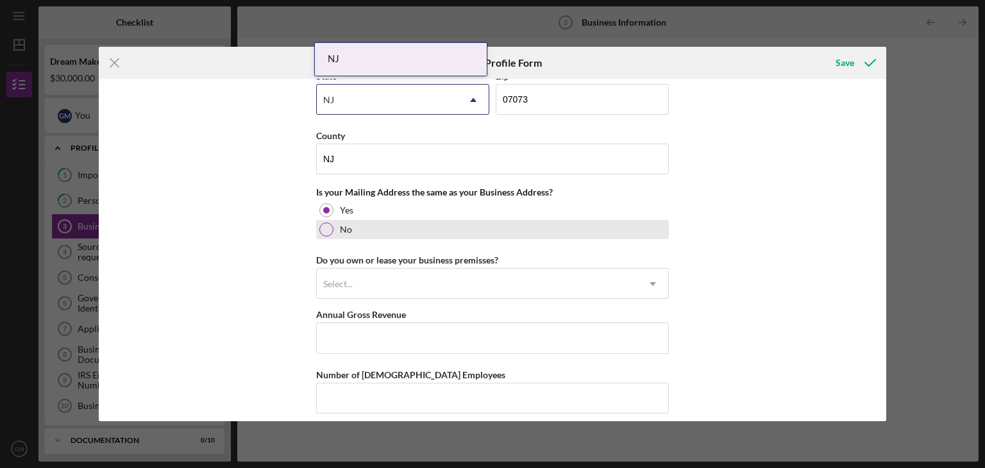
click at [336, 222] on div "No" at bounding box center [492, 229] width 353 height 19
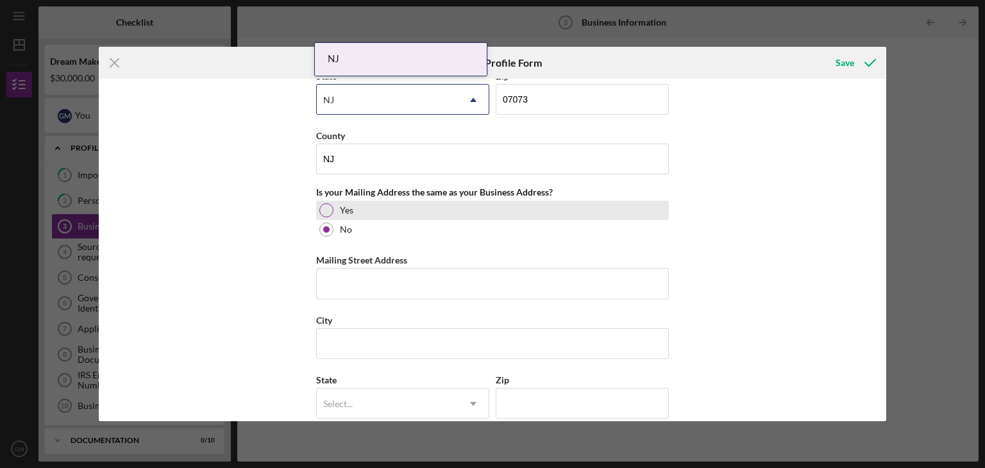
click at [325, 208] on div at bounding box center [326, 210] width 14 height 14
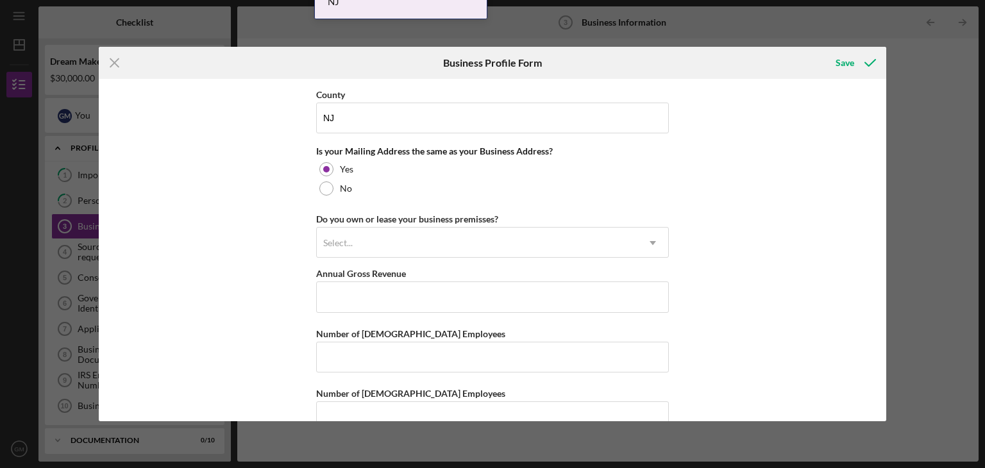
scroll to position [965, 0]
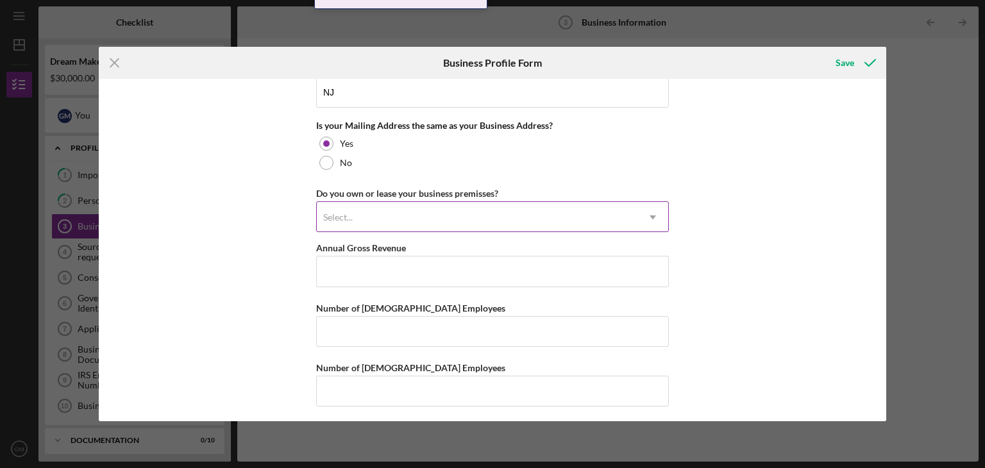
click at [417, 216] on div "Select..." at bounding box center [477, 218] width 321 height 30
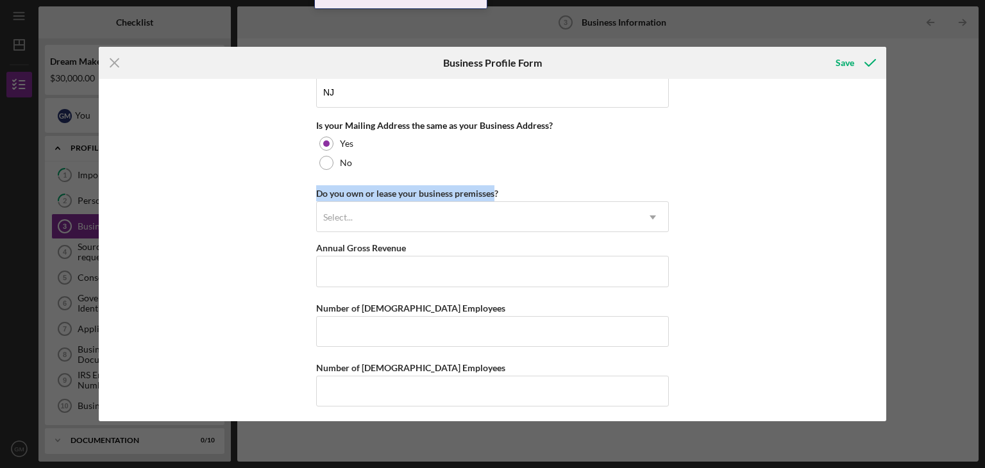
drag, startPoint x: 494, startPoint y: 190, endPoint x: 317, endPoint y: 187, distance: 176.4
click at [317, 187] on div "Do you own or lease your business premisses? Select... Icon/Dropdown Arrow" at bounding box center [492, 208] width 353 height 47
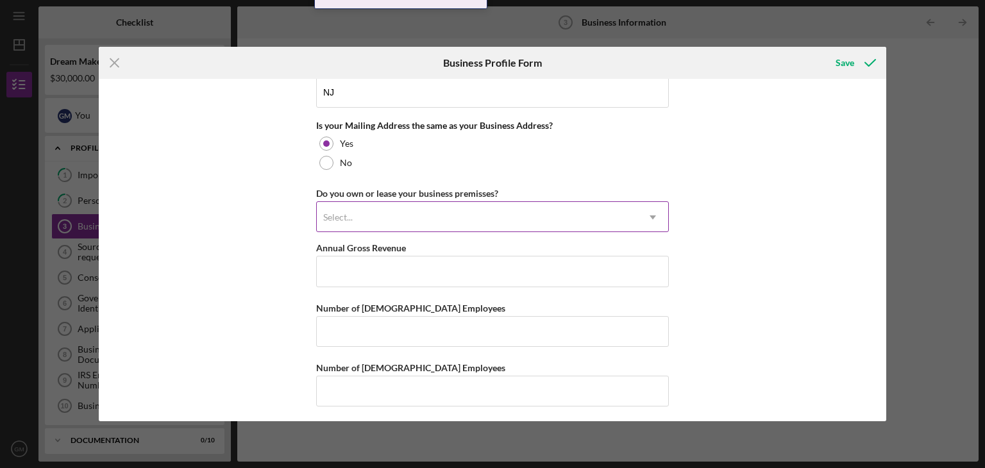
click at [354, 217] on div "Select..." at bounding box center [477, 218] width 321 height 30
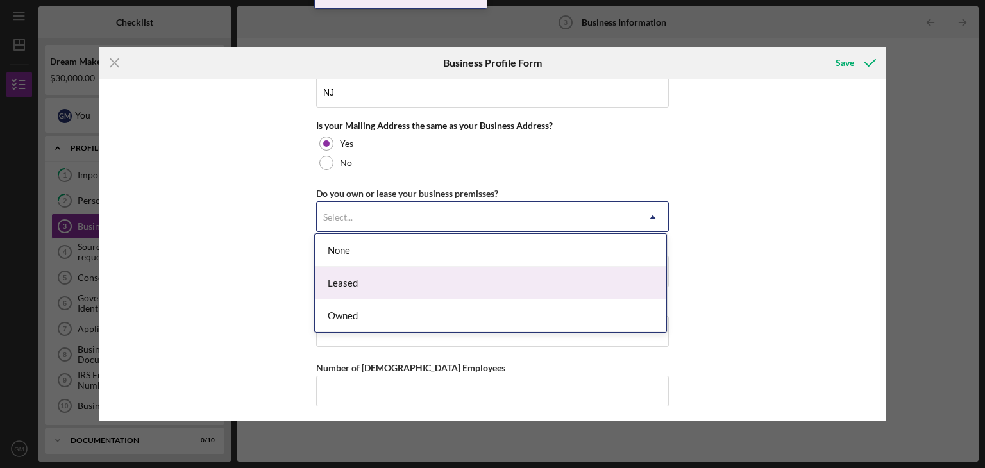
click at [348, 287] on div "Leased" at bounding box center [490, 283] width 351 height 33
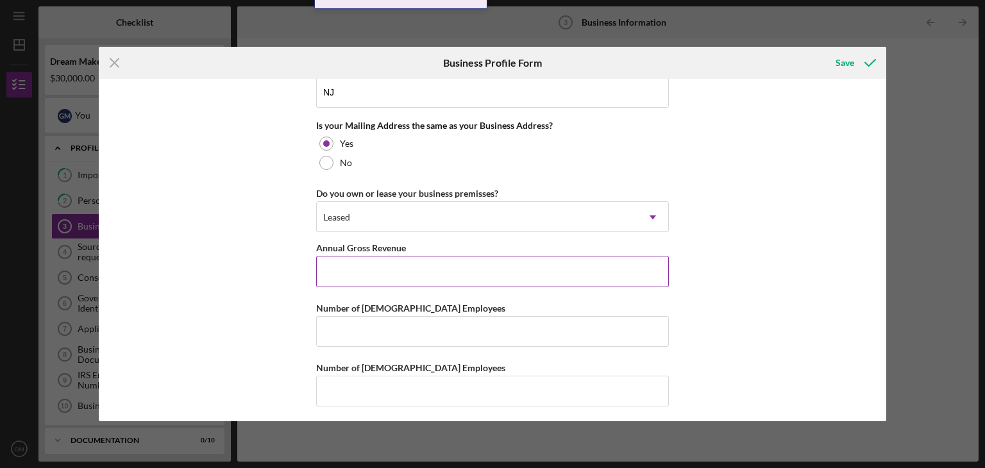
click at [343, 270] on input "Annual Gross Revenue" at bounding box center [492, 271] width 353 height 31
click at [344, 269] on input "Annual Gross Revenue" at bounding box center [492, 271] width 353 height 31
type input "$9"
type input "$85,000"
click at [344, 321] on input "Number of Full-Time Employees" at bounding box center [492, 331] width 353 height 31
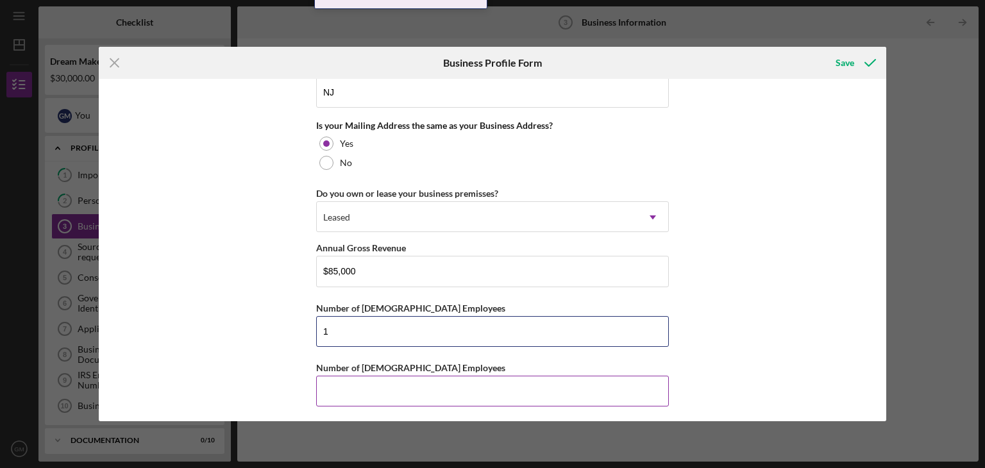
type input "1"
click at [346, 383] on input "Number of Part-Time Employees" at bounding box center [492, 391] width 353 height 31
click at [257, 324] on div "Business Name FastRiver Transportation LLC DBA FastRiver Transportation LLC Bus…" at bounding box center [493, 250] width 788 height 342
click at [328, 380] on input "Number of Part-Time Employees" at bounding box center [492, 391] width 353 height 31
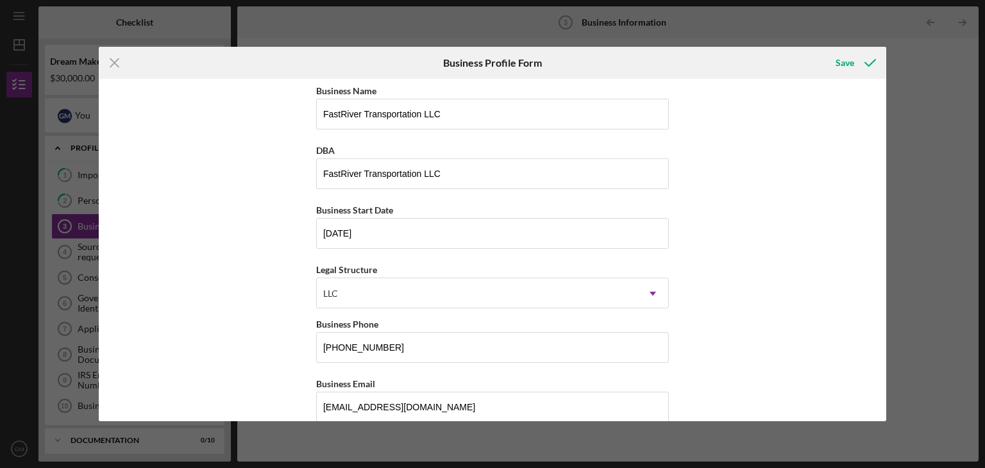
scroll to position [0, 0]
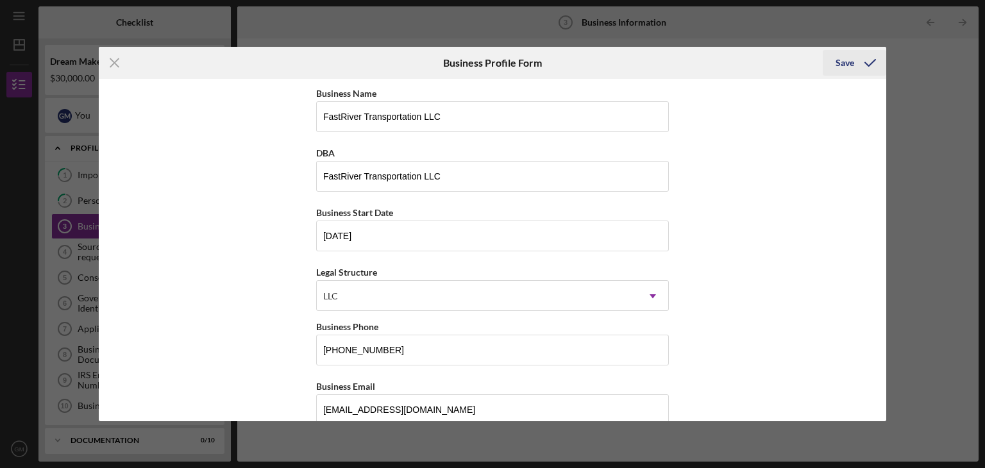
type input "0"
click at [849, 57] on div "Save" at bounding box center [845, 63] width 19 height 26
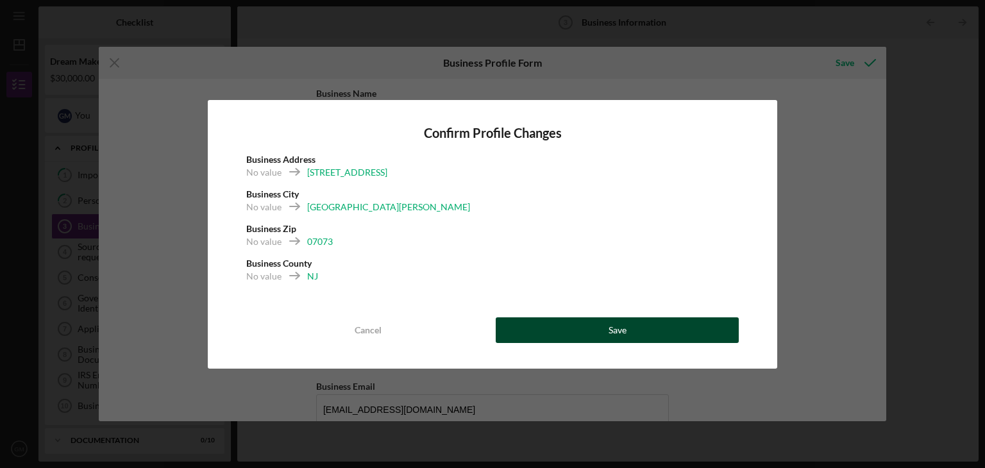
click at [600, 320] on button "Save" at bounding box center [617, 330] width 243 height 26
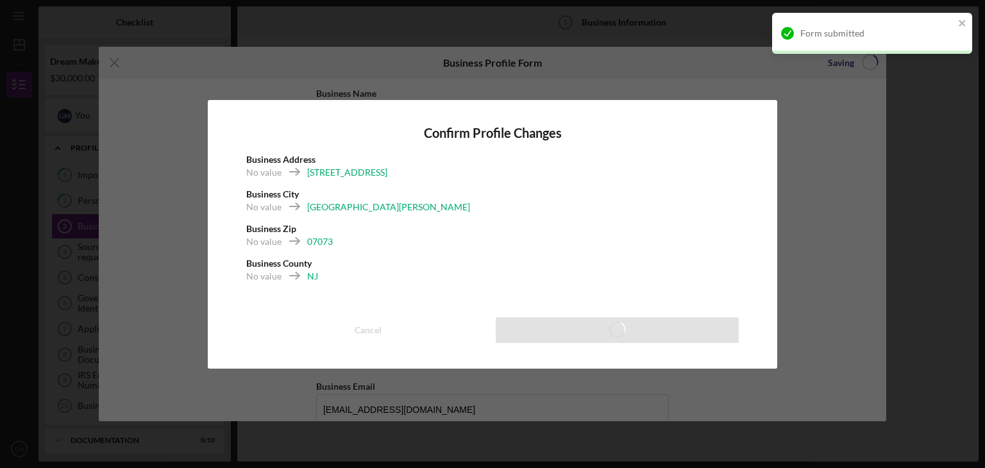
scroll to position [45, 0]
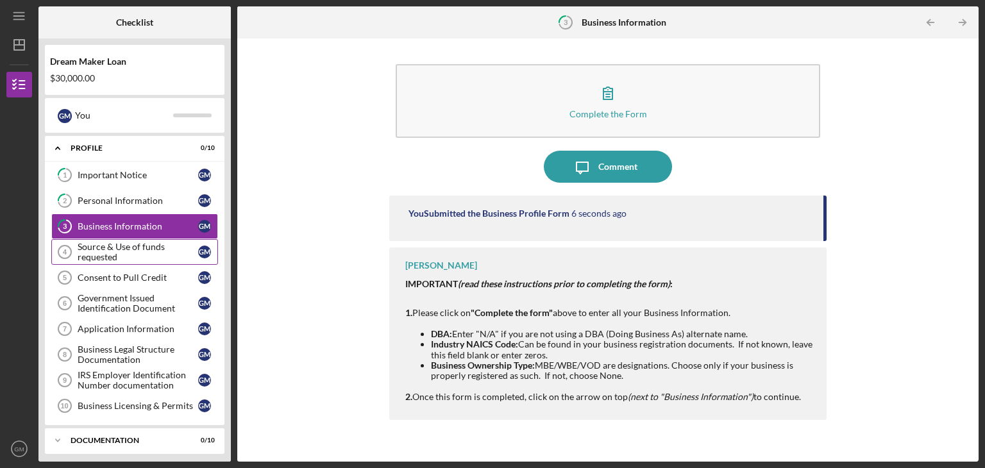
click at [126, 248] on div "Source & Use of funds requested" at bounding box center [138, 252] width 121 height 21
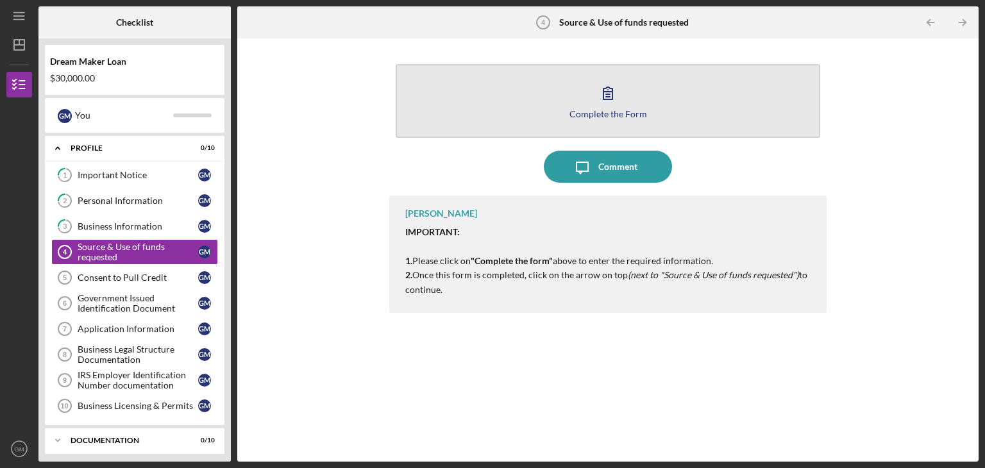
click at [611, 114] on div "Complete the Form" at bounding box center [609, 114] width 78 height 10
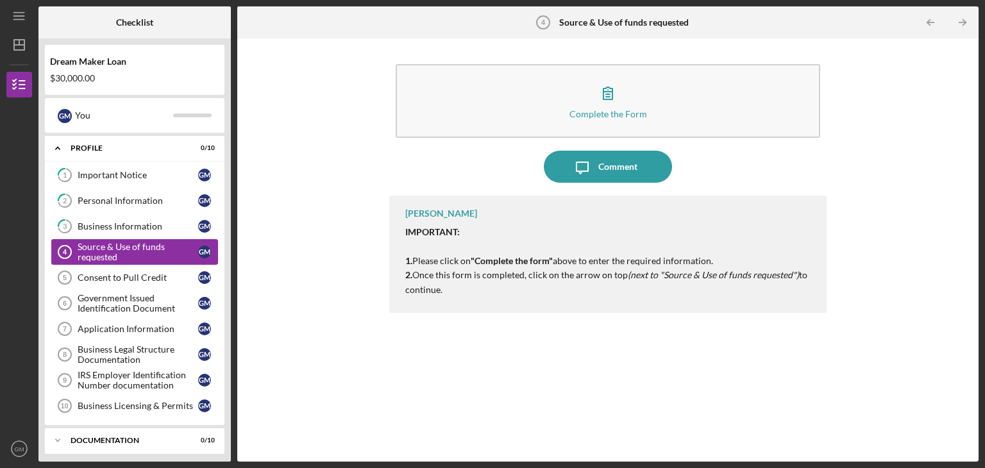
click at [130, 248] on div "Source & Use of funds requested" at bounding box center [138, 252] width 121 height 21
click at [287, 177] on div "Complete the Form Form Icon/Message Comment Vincent Tanner IMPORTANT: 1. Please…" at bounding box center [608, 250] width 729 height 410
click at [123, 249] on div "Source & Use of funds requested" at bounding box center [138, 252] width 121 height 21
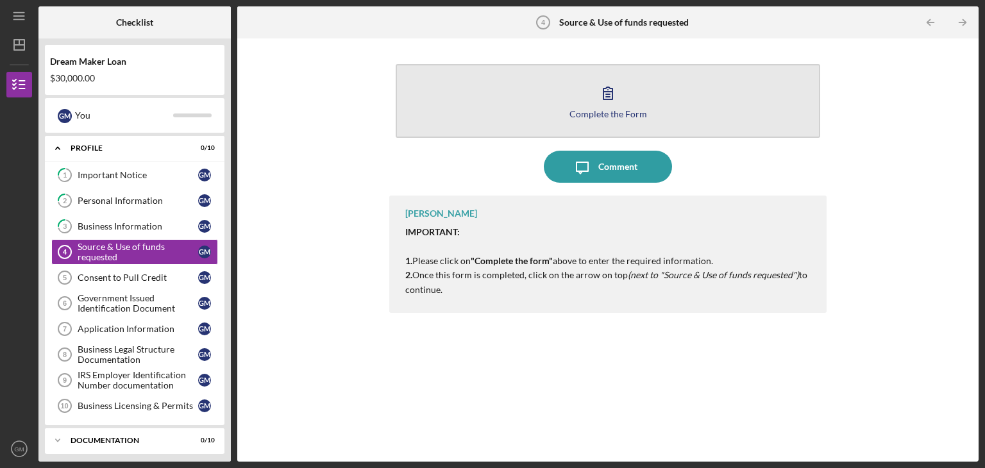
click at [598, 105] on icon "button" at bounding box center [608, 93] width 32 height 32
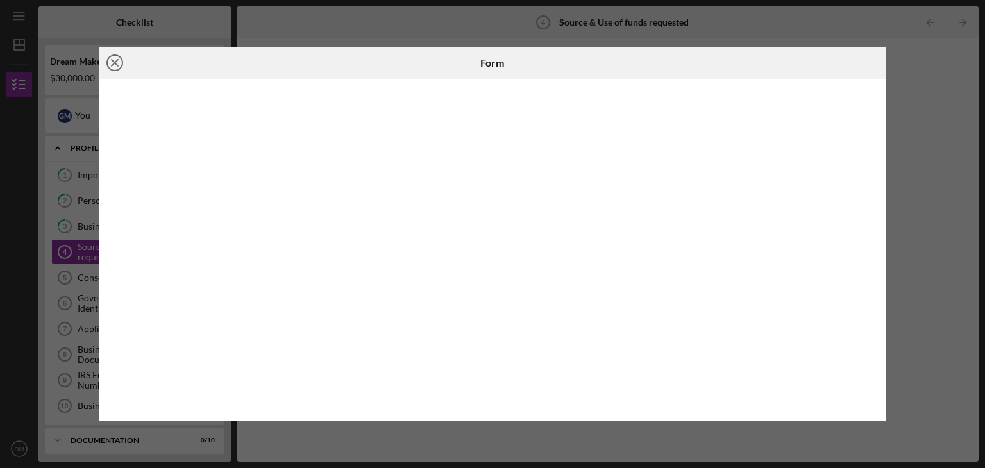
click at [112, 60] on line at bounding box center [115, 63] width 6 height 6
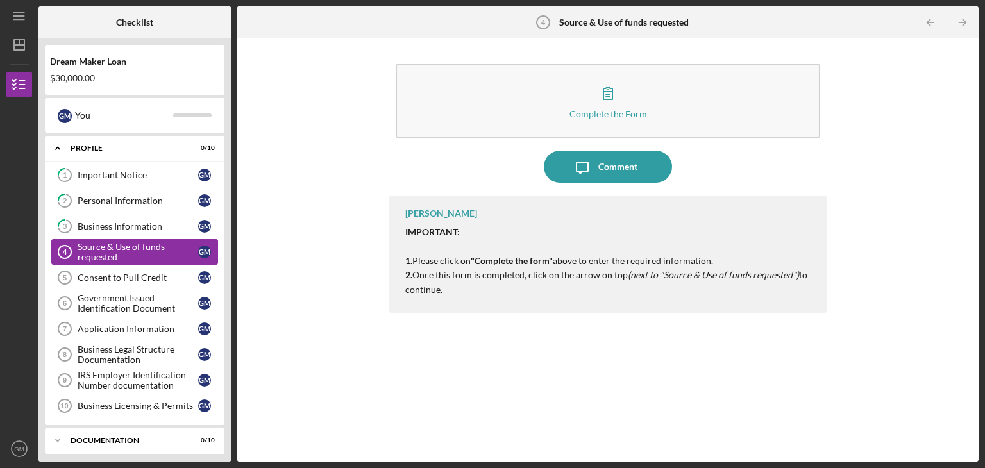
click at [131, 247] on div "Source & Use of funds requested" at bounding box center [138, 252] width 121 height 21
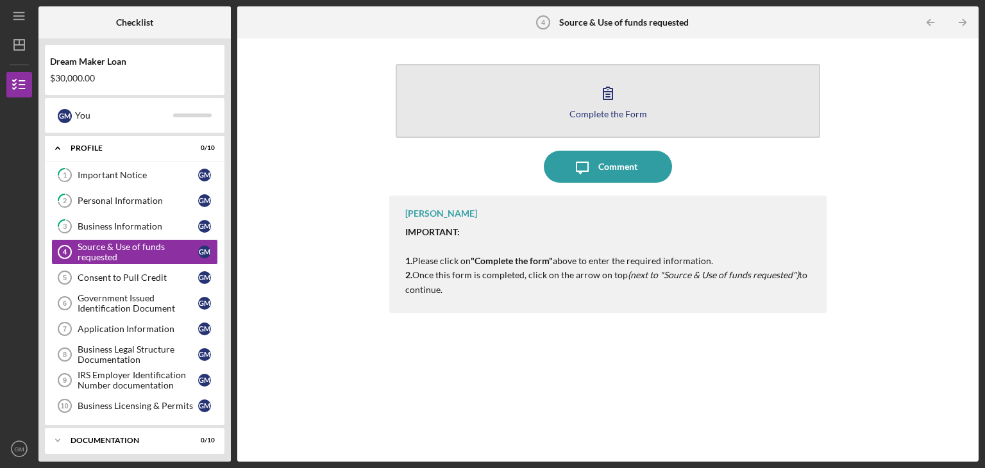
click at [619, 96] on icon "button" at bounding box center [608, 93] width 32 height 32
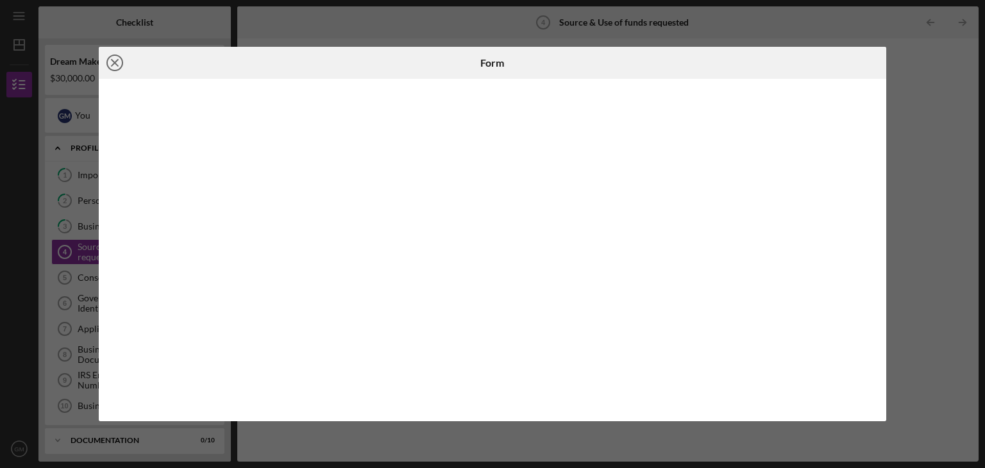
click at [119, 58] on icon "Icon/Close" at bounding box center [115, 63] width 32 height 32
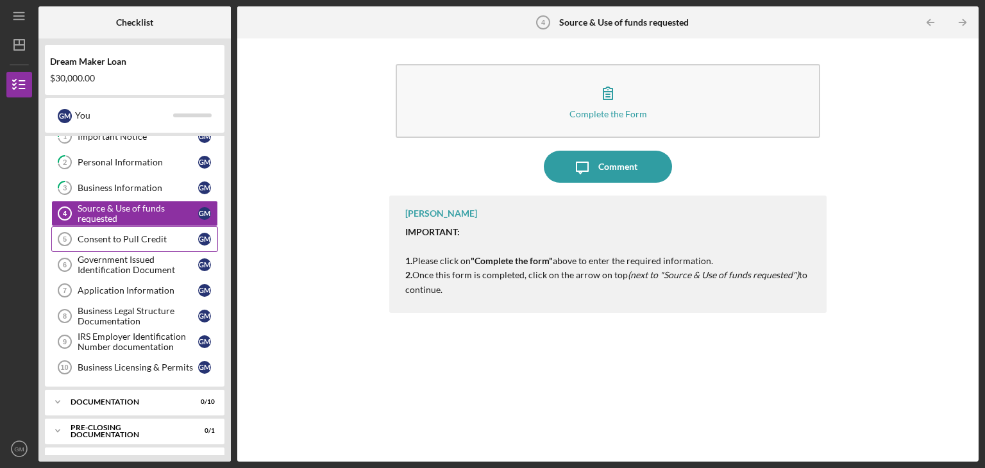
scroll to position [60, 0]
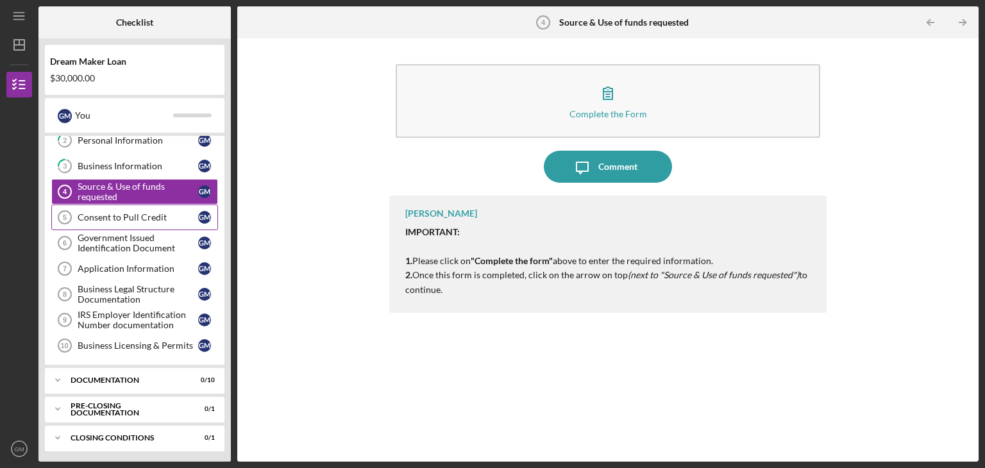
click at [110, 216] on div "Consent to Pull Credit" at bounding box center [138, 217] width 121 height 10
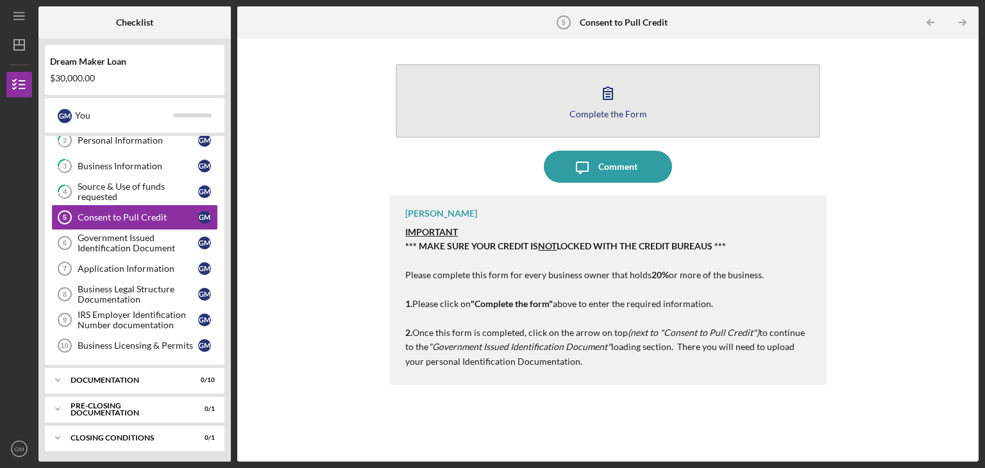
click at [604, 103] on icon "button" at bounding box center [608, 93] width 32 height 32
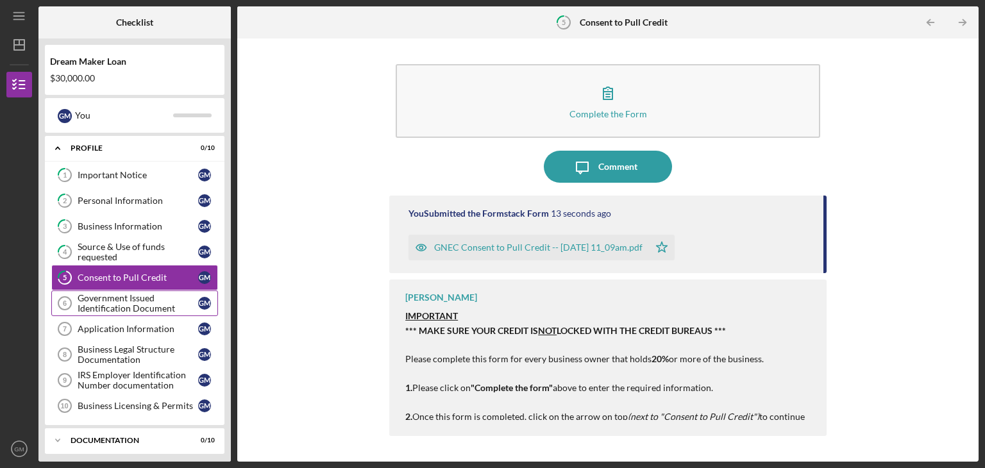
click at [115, 306] on div "Government Issued Identification Document" at bounding box center [138, 303] width 121 height 21
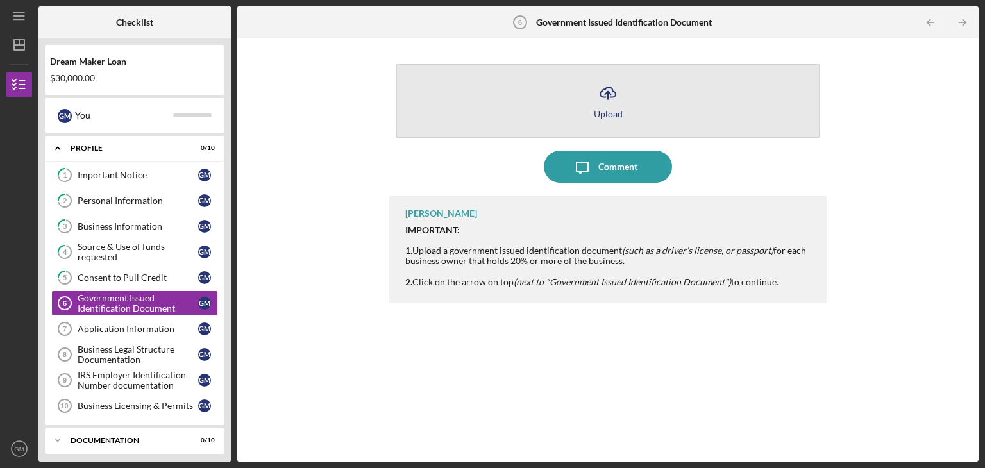
click at [620, 106] on icon "Icon/Upload" at bounding box center [608, 93] width 32 height 32
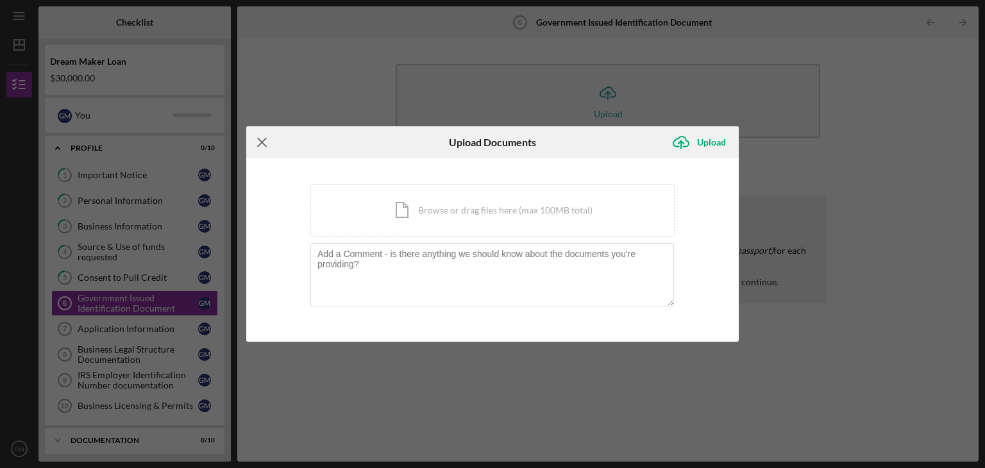
click at [262, 137] on icon "Icon/Menu Close" at bounding box center [262, 142] width 32 height 32
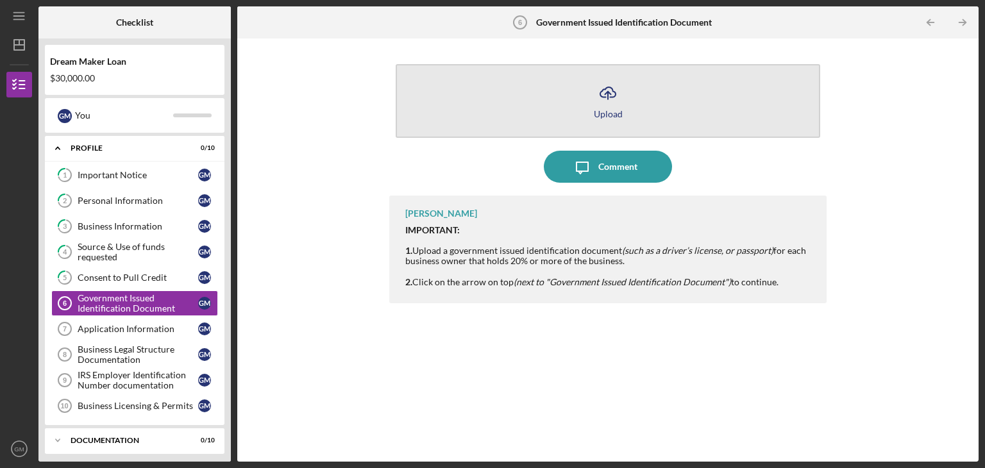
click at [610, 105] on icon "Icon/Upload" at bounding box center [608, 93] width 32 height 32
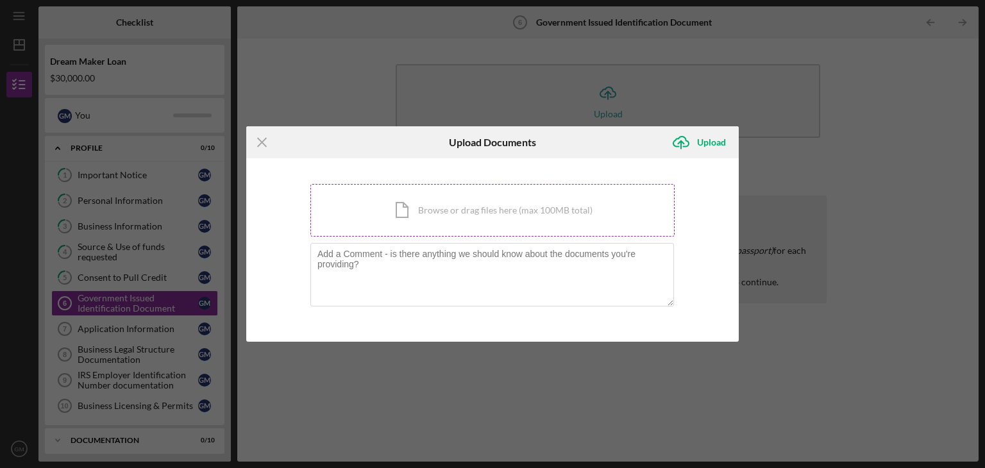
click at [460, 211] on div "Icon/Document Browse or drag files here (max 100MB total) Tap to choose files o…" at bounding box center [492, 210] width 364 height 53
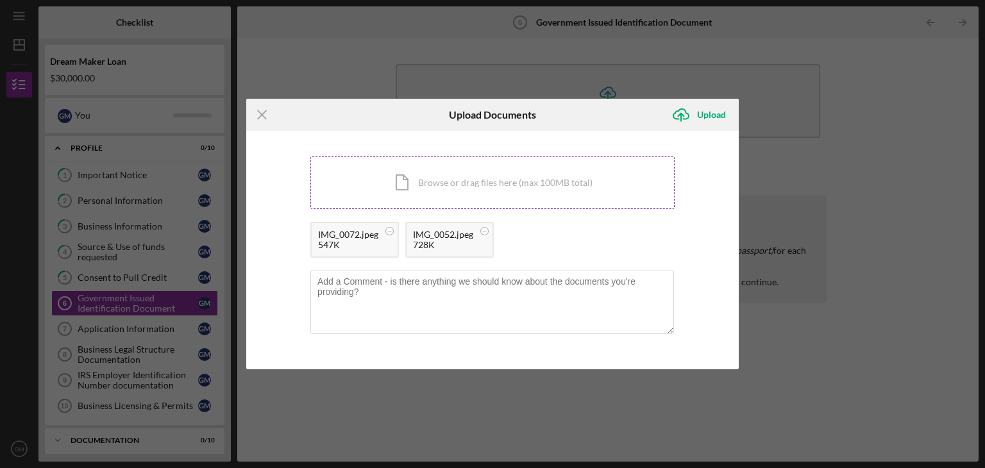
click at [441, 182] on div "Icon/Document Browse or drag files here (max 100MB total) Tap to choose files o…" at bounding box center [492, 182] width 364 height 53
click at [502, 185] on div "Icon/Document Browse or drag files here (max 100MB total) Tap to choose files o…" at bounding box center [492, 182] width 364 height 53
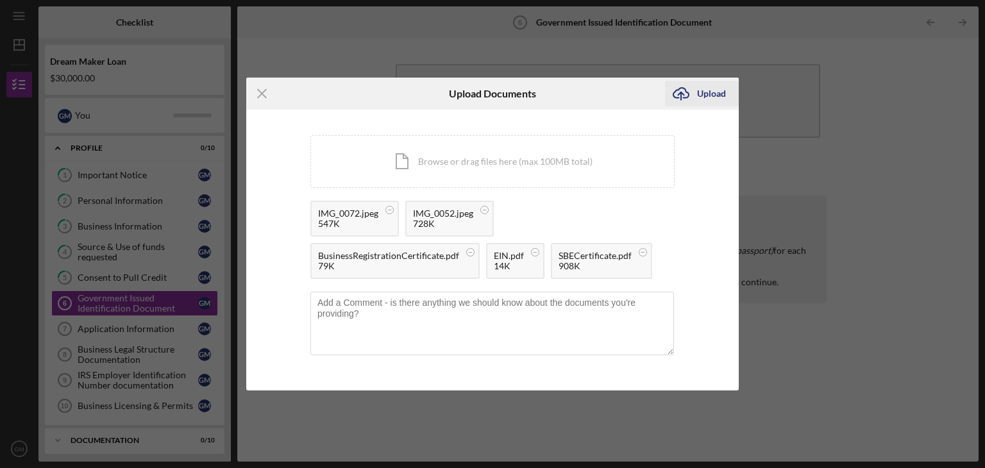
click at [705, 95] on div "Upload" at bounding box center [711, 94] width 29 height 26
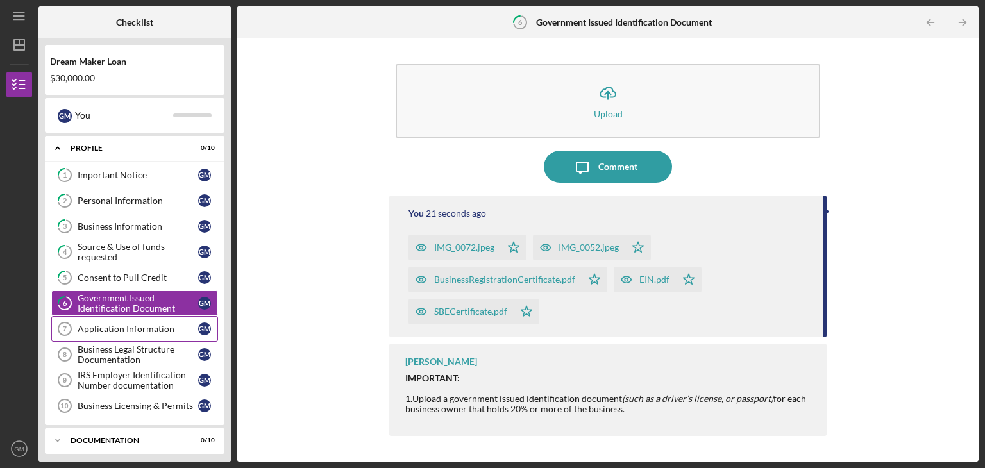
click at [149, 324] on div "Application Information" at bounding box center [138, 329] width 121 height 10
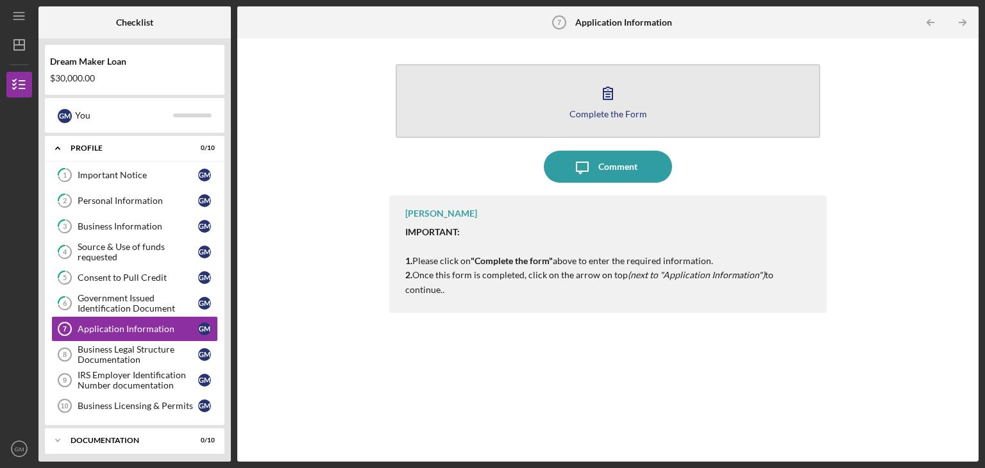
click at [603, 103] on icon "button" at bounding box center [608, 93] width 32 height 32
